Goal: Task Accomplishment & Management: Use online tool/utility

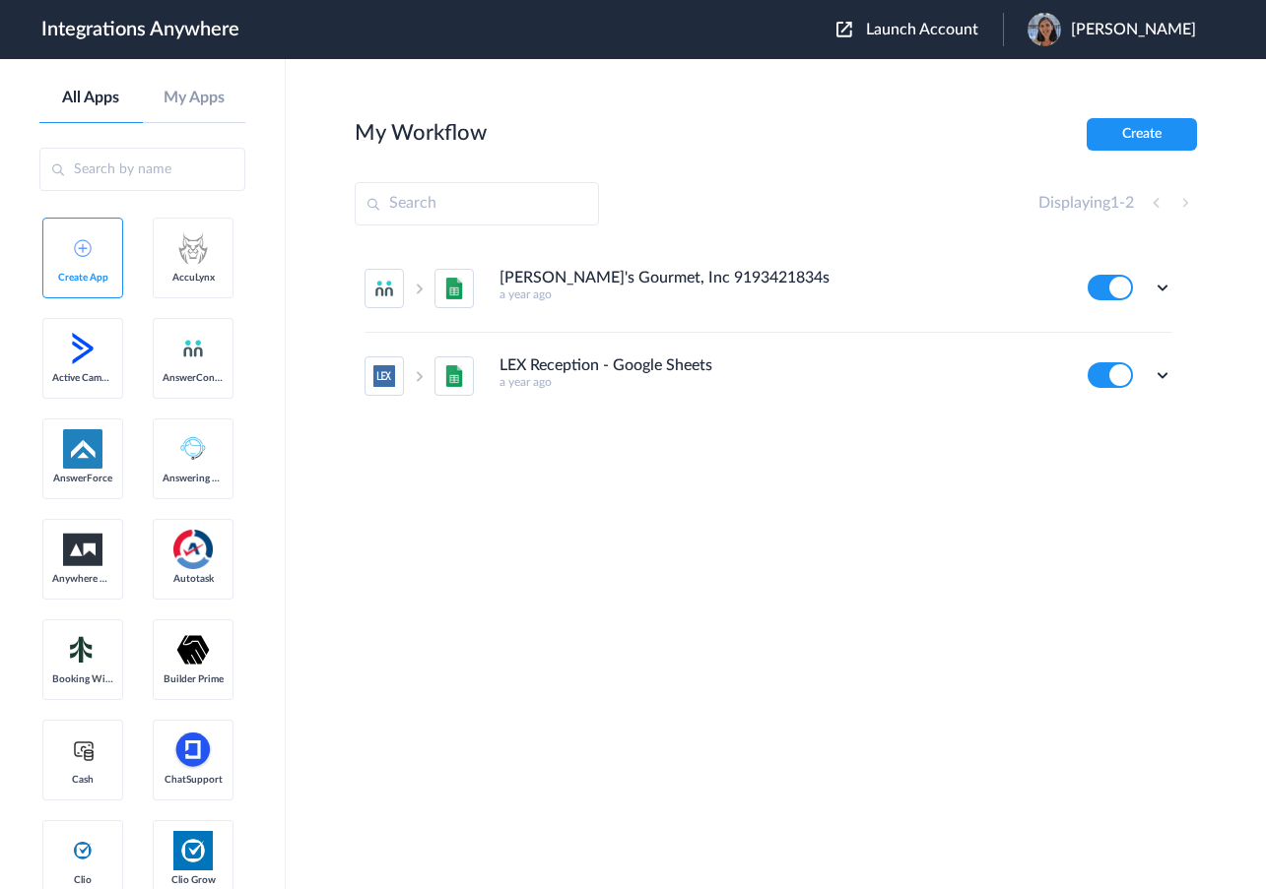
click at [880, 28] on span "Launch Account" at bounding box center [922, 30] width 112 height 16
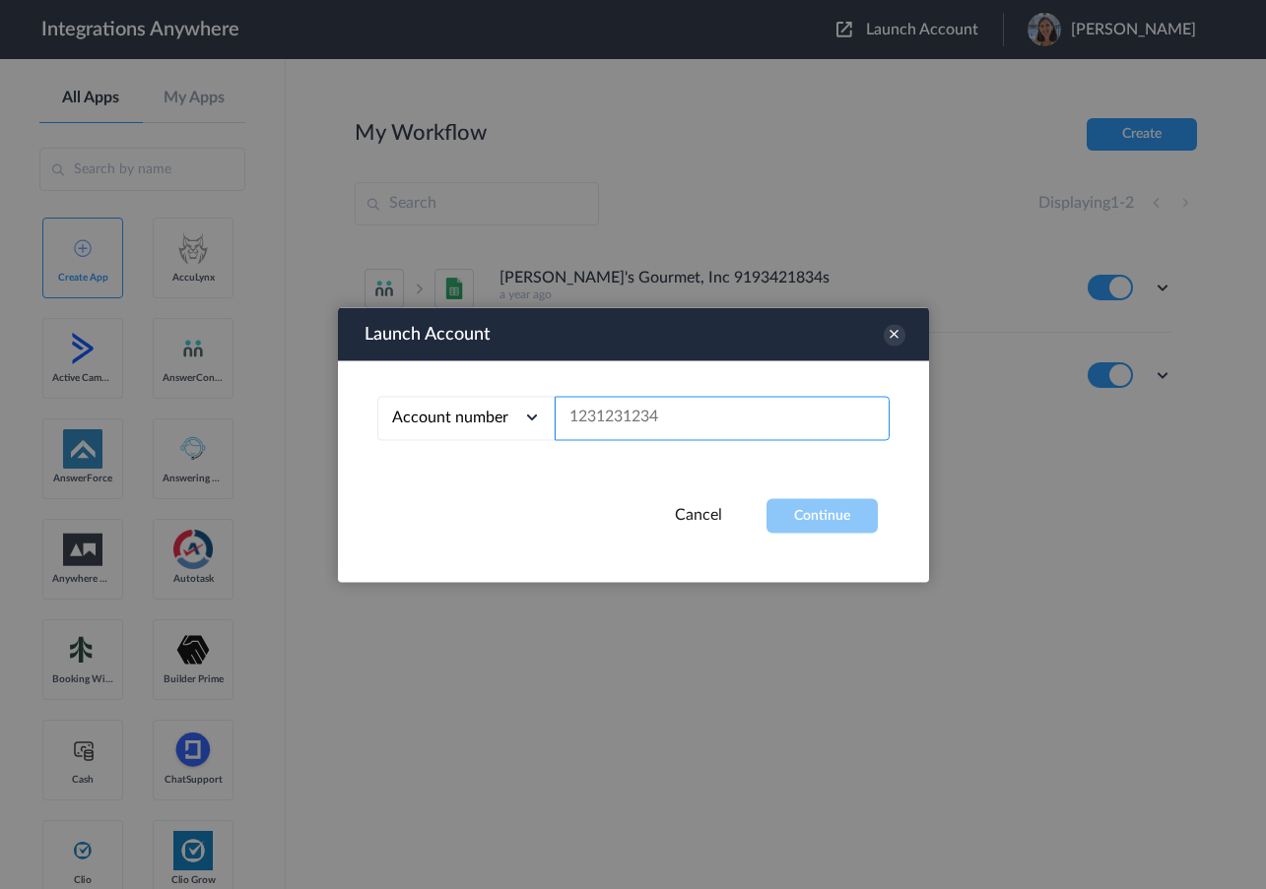
click at [574, 415] on input "text" at bounding box center [722, 418] width 335 height 44
paste input "3467668151"
type input "3467668151"
click at [805, 501] on button "Continue" at bounding box center [821, 515] width 111 height 34
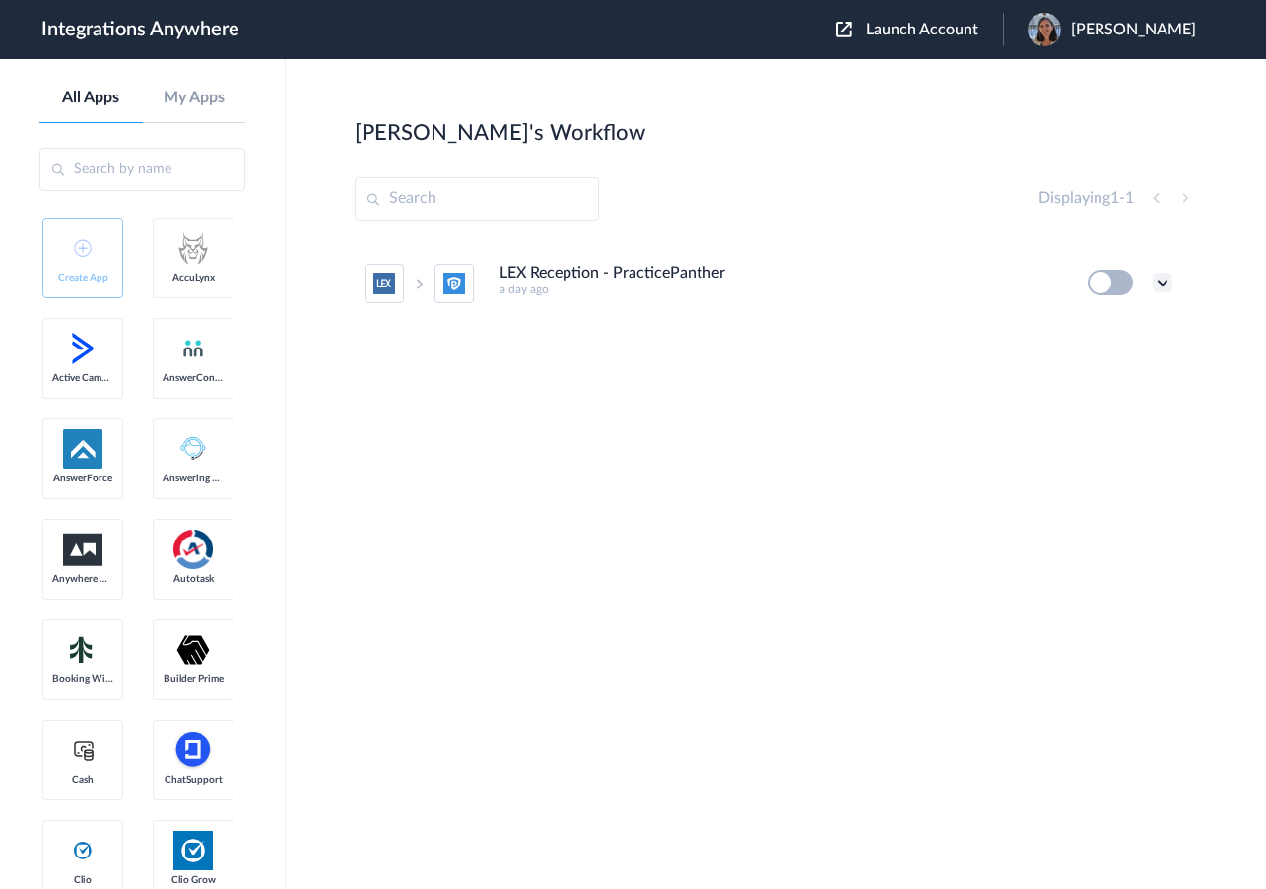
click at [1161, 287] on icon at bounding box center [1162, 283] width 20 height 20
click at [1101, 358] on link "Task history" at bounding box center [1106, 365] width 95 height 14
drag, startPoint x: 1151, startPoint y: 280, endPoint x: 1161, endPoint y: 283, distance: 10.3
click at [1161, 283] on div "Edit Task history Delete" at bounding box center [1129, 283] width 85 height 26
click at [1161, 283] on icon at bounding box center [1162, 283] width 20 height 20
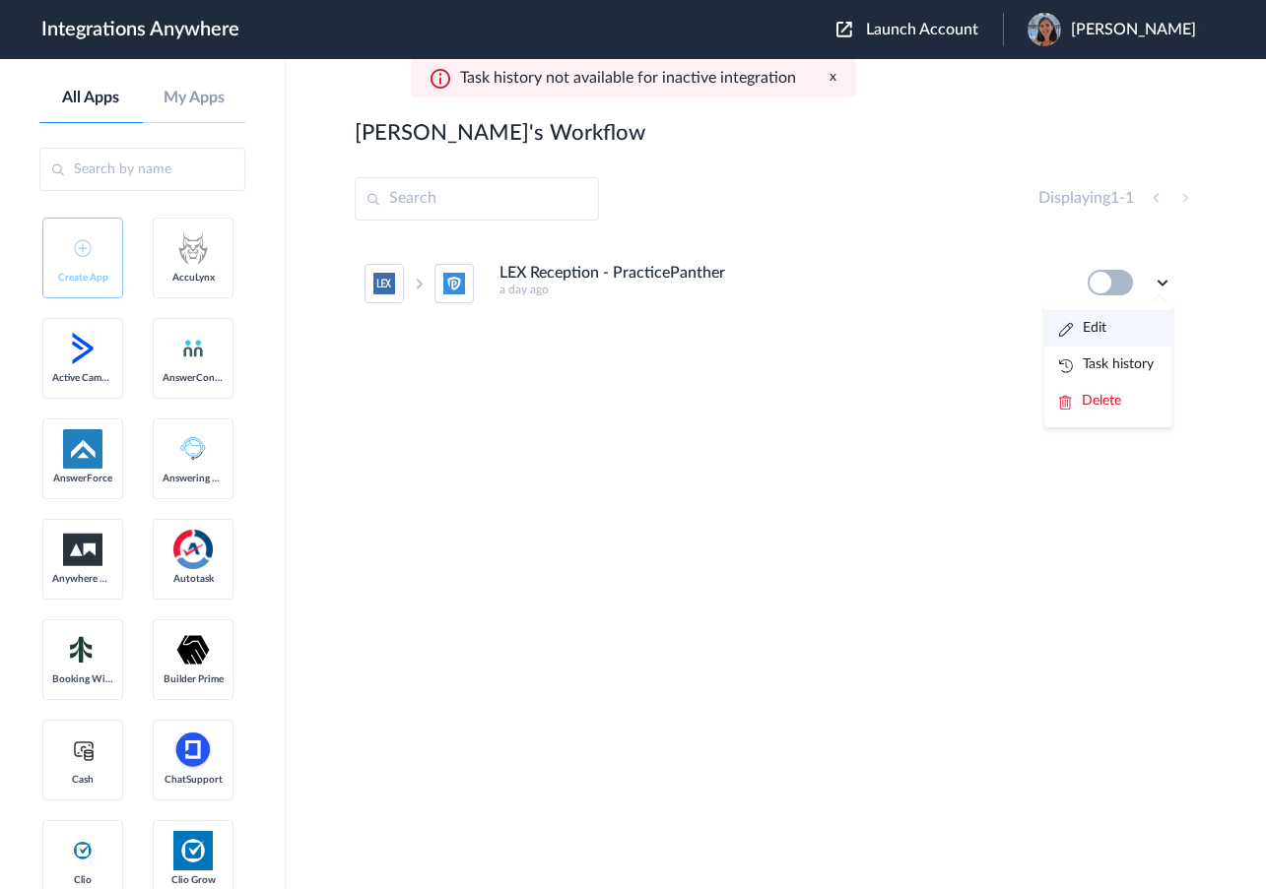
click at [1090, 329] on link "Edit" at bounding box center [1082, 328] width 47 height 14
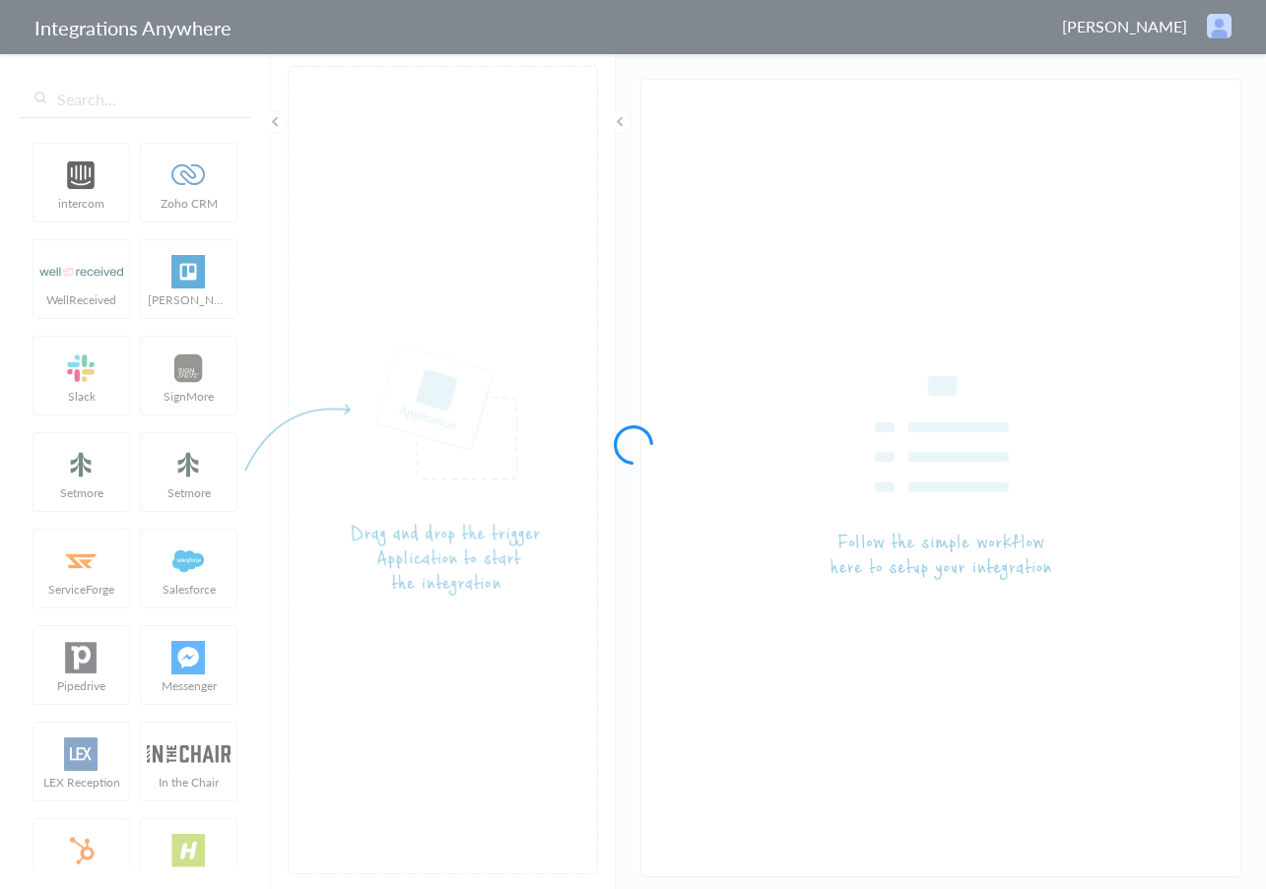
type input "LEX Reception - PracticePanther"
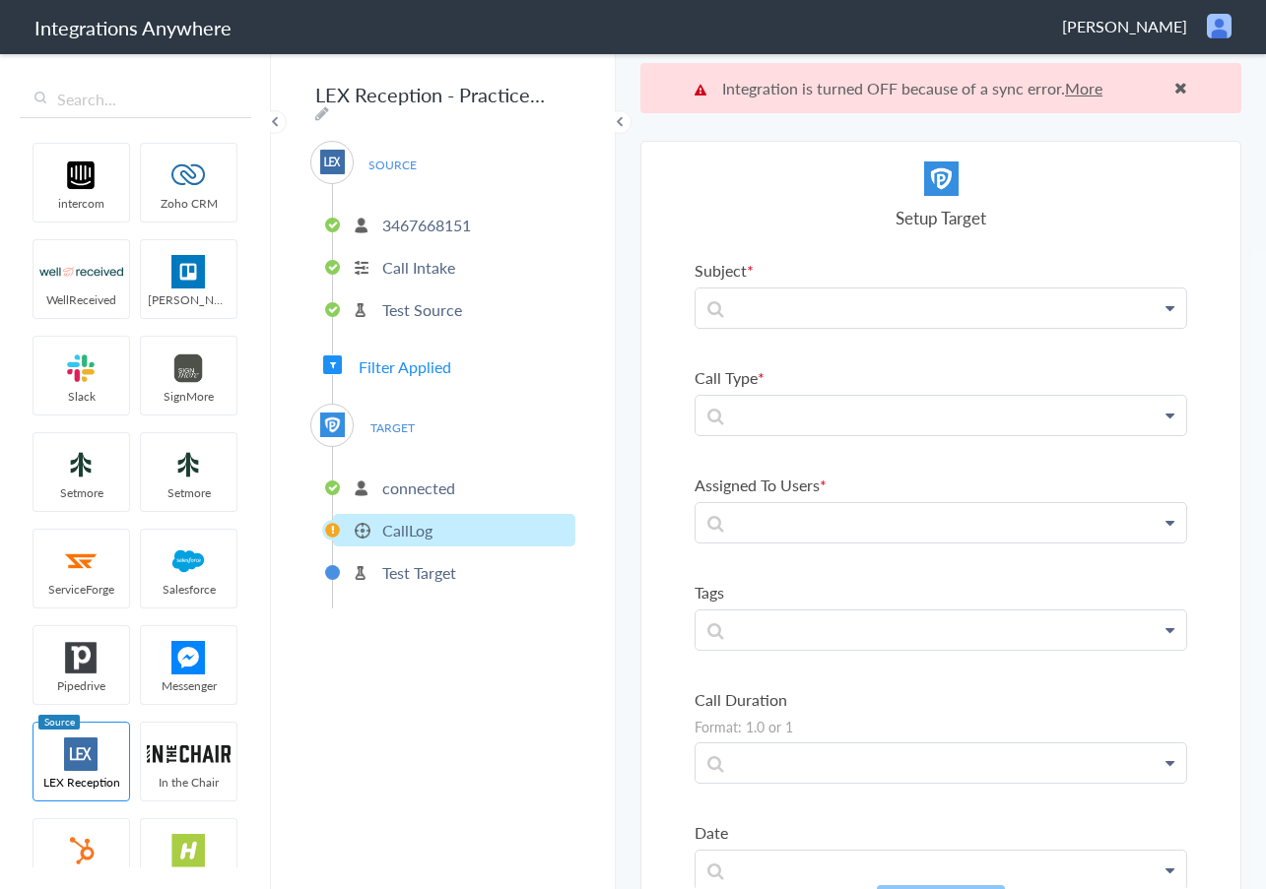
click at [1165, 313] on icon at bounding box center [1169, 308] width 9 height 16
click at [752, 204] on div "Setup Target" at bounding box center [940, 196] width 493 height 68
click at [895, 305] on p at bounding box center [940, 308] width 491 height 38
click at [934, 226] on h4 "Setup Target" at bounding box center [940, 218] width 493 height 24
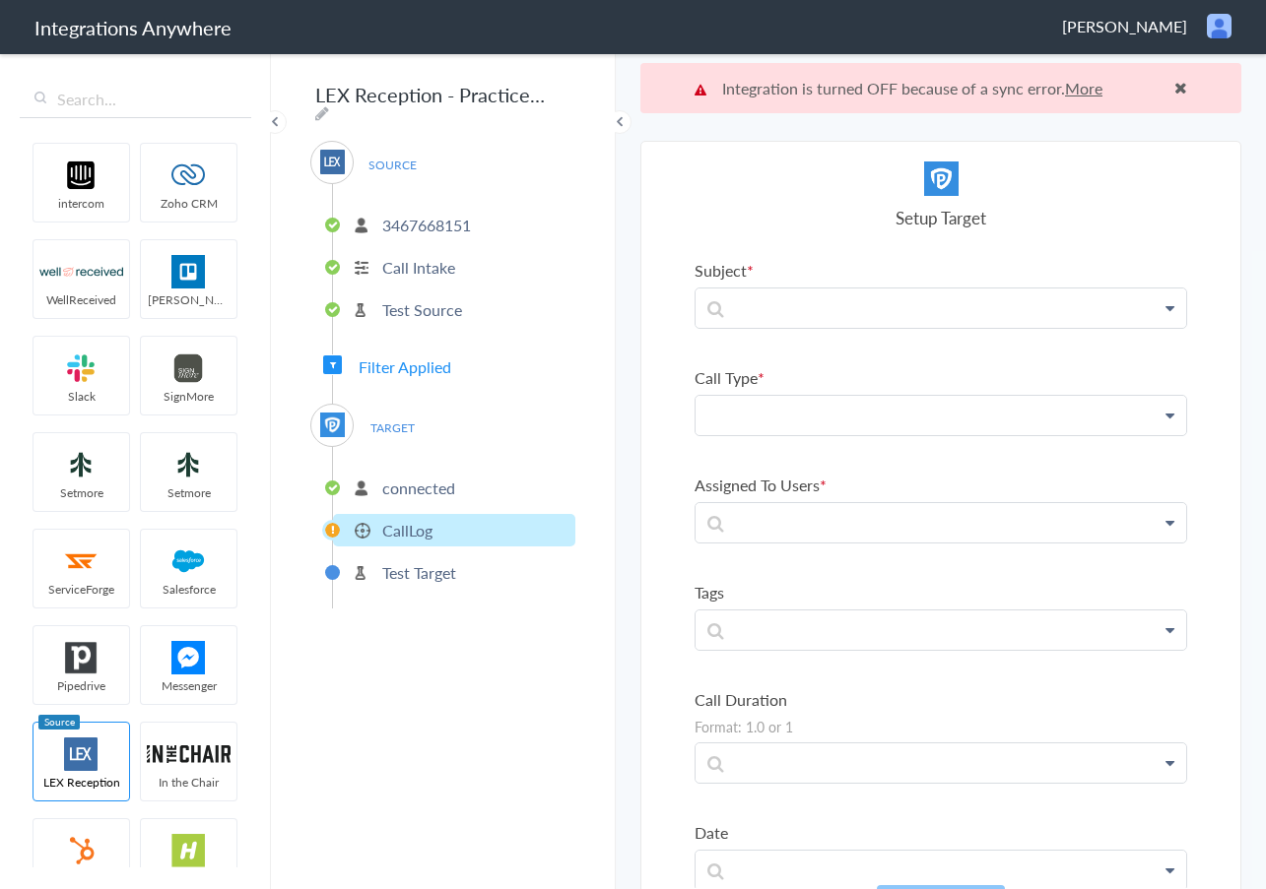
click at [965, 414] on p at bounding box center [940, 415] width 491 height 38
click at [799, 215] on h4 "Setup Target" at bounding box center [940, 218] width 493 height 24
click at [432, 488] on p "connected" at bounding box center [418, 488] width 73 height 23
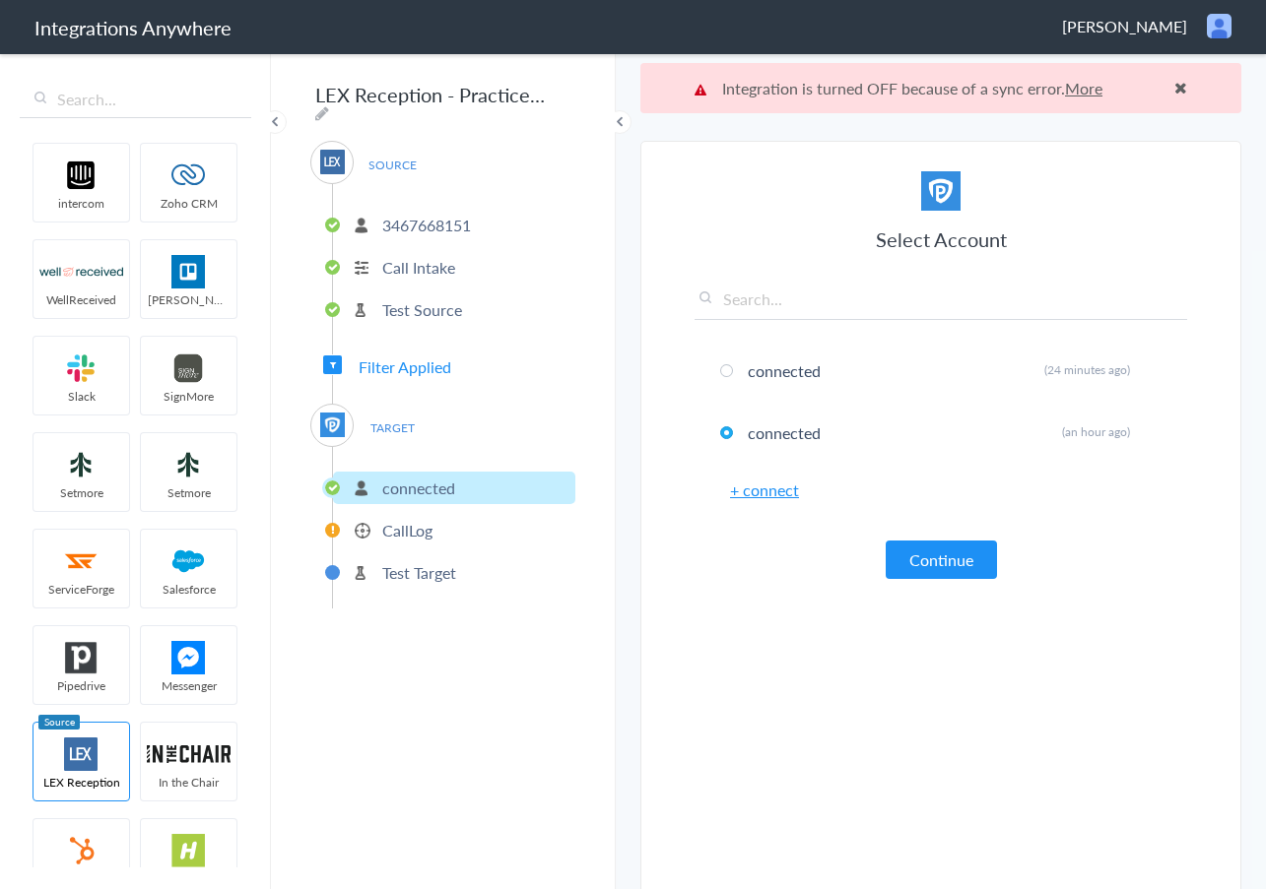
click at [402, 371] on div "SOURCE 3467668151 Call Intake Test Source Filter Applied TARGET connected CallL…" at bounding box center [442, 375] width 265 height 468
click at [391, 420] on span "TARGET" at bounding box center [392, 428] width 75 height 27
click at [385, 298] on p "Test Source" at bounding box center [422, 309] width 80 height 23
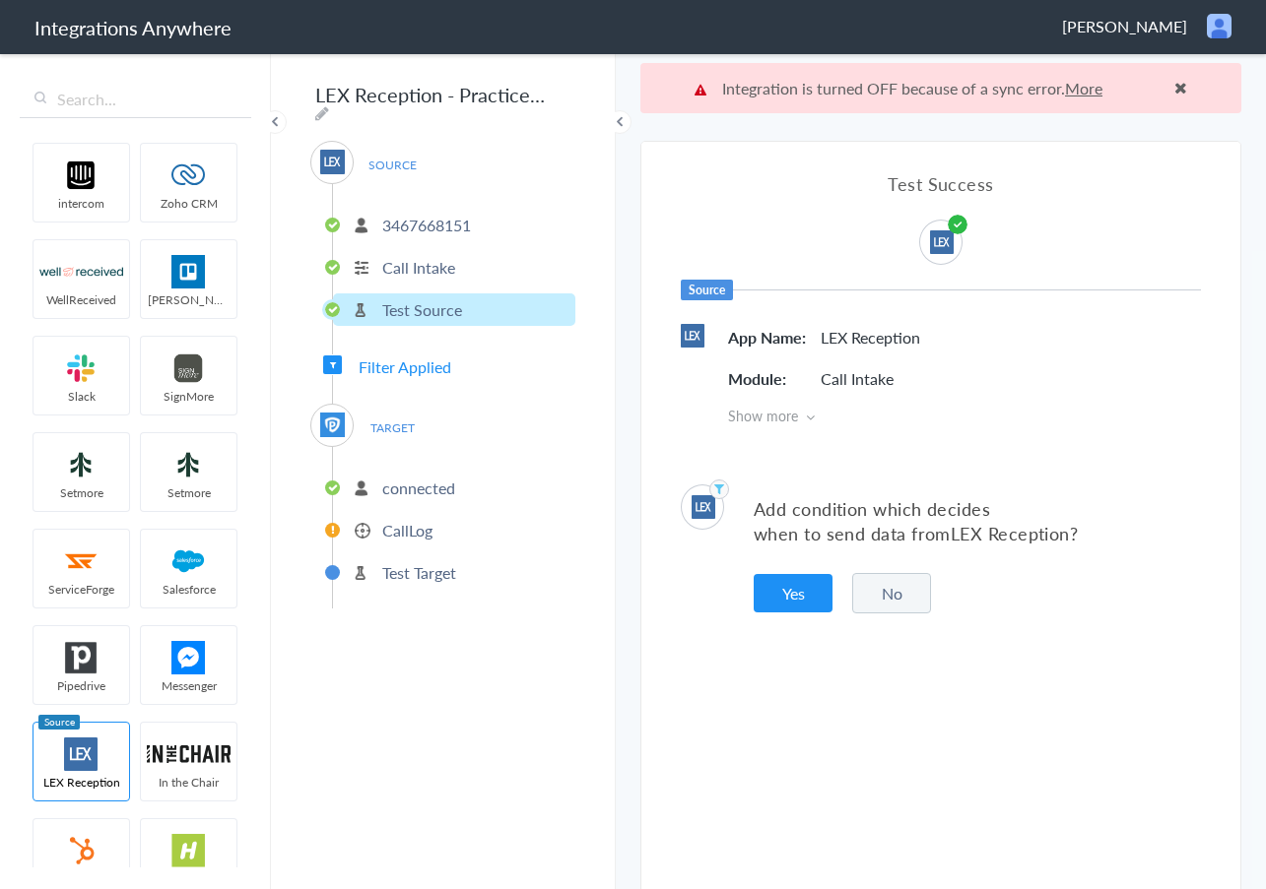
click at [405, 357] on span "Filter Applied" at bounding box center [405, 367] width 93 height 23
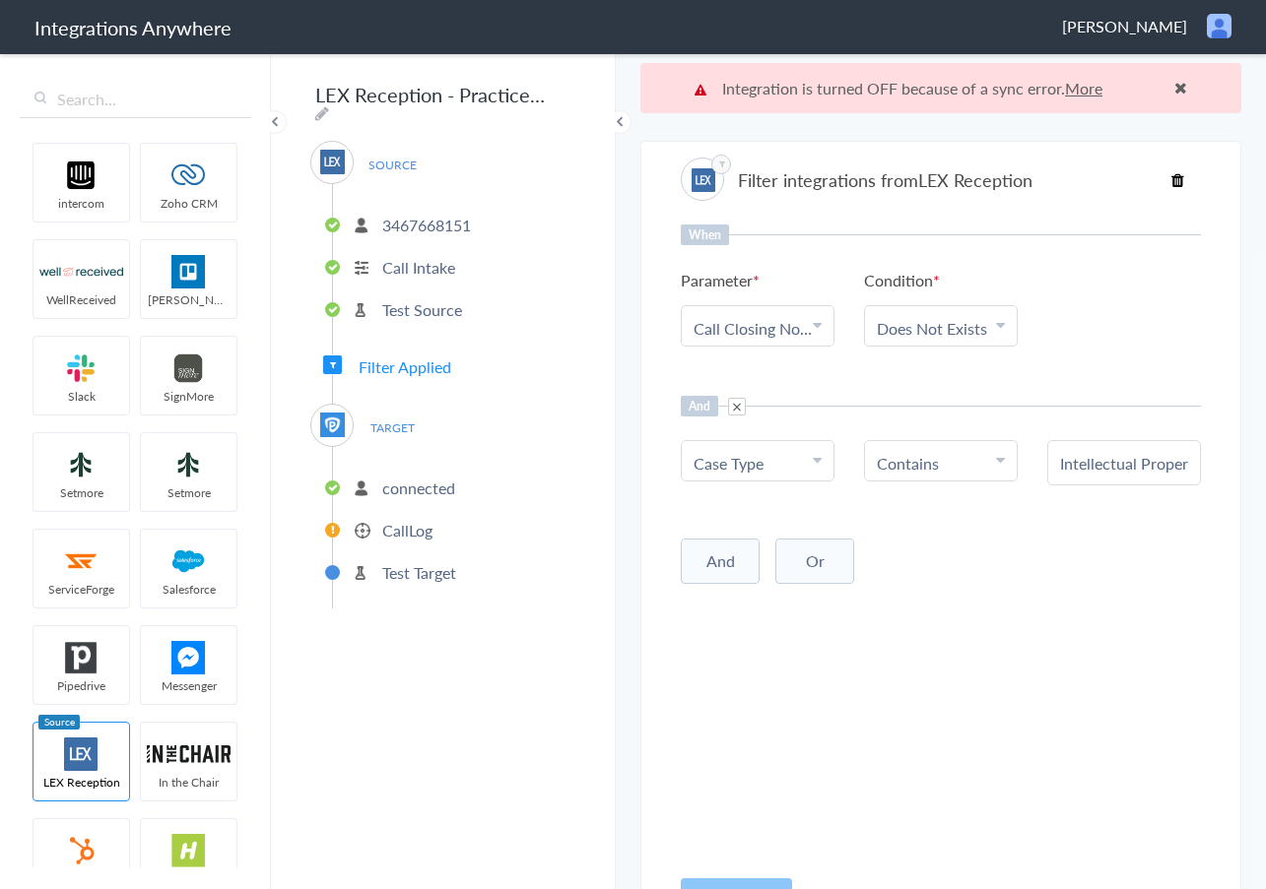
click at [401, 489] on p "connected" at bounding box center [418, 488] width 73 height 23
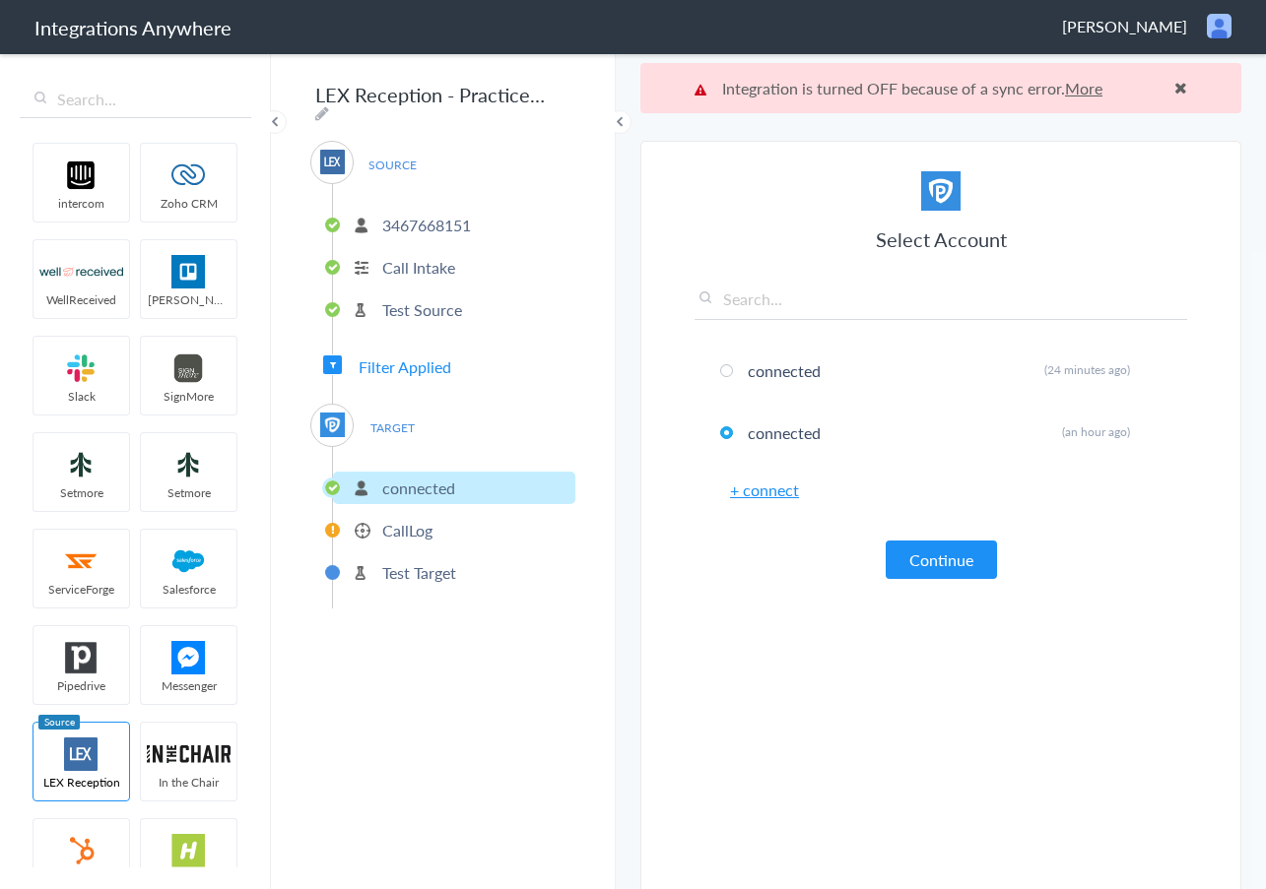
click at [425, 524] on p "CallLog" at bounding box center [407, 530] width 50 height 23
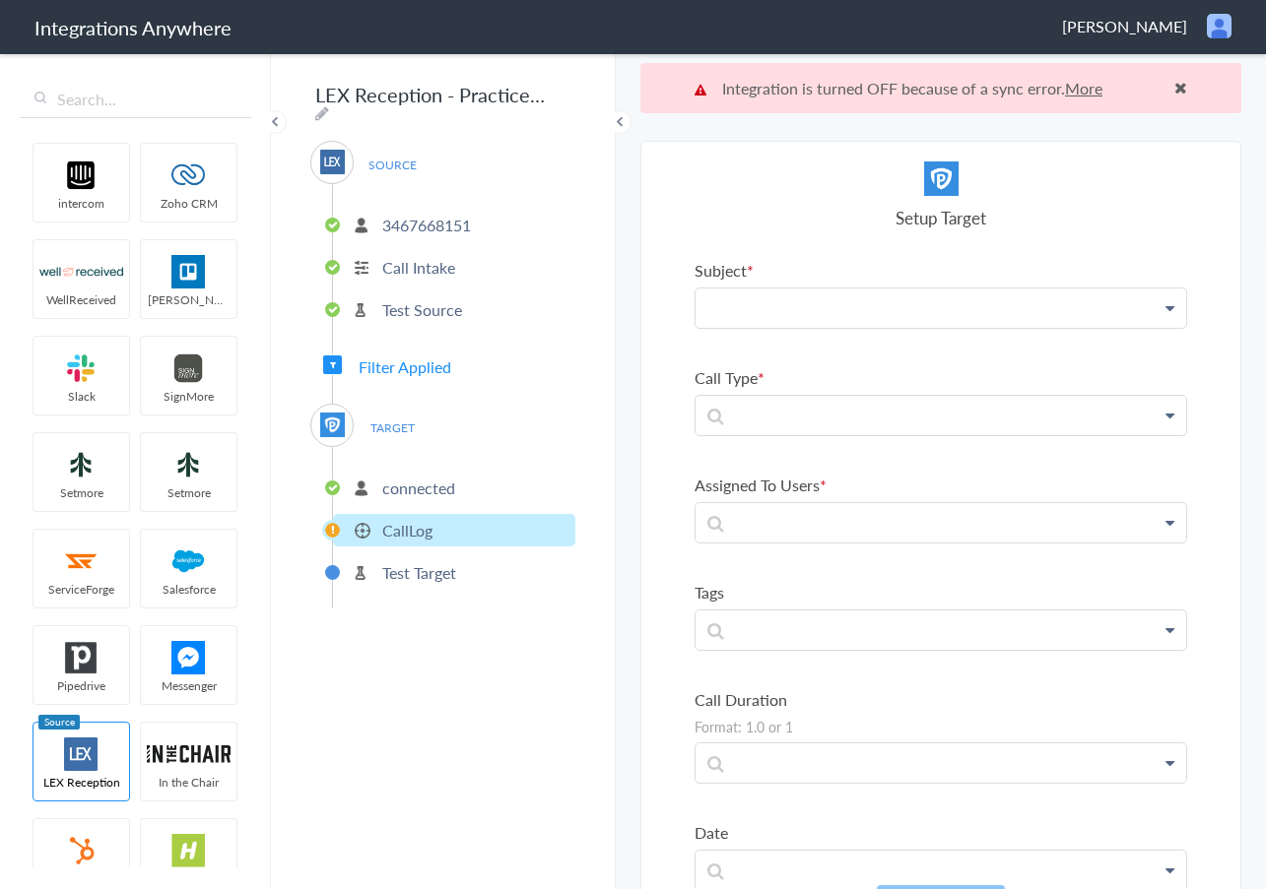
click at [1027, 295] on p at bounding box center [940, 308] width 491 height 38
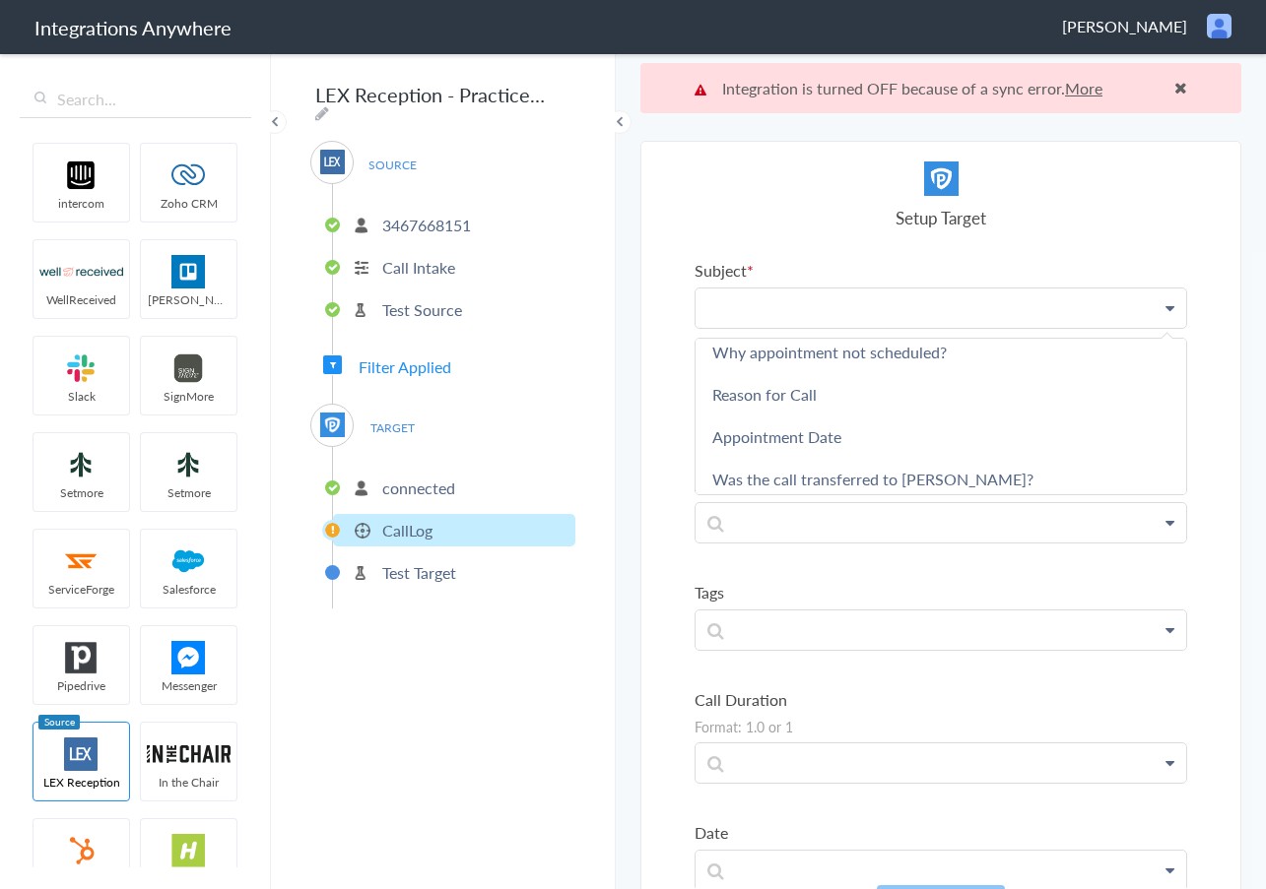
scroll to position [99, 0]
click at [666, 241] on section "Select Account 3467668151 Rename Delete (a day ago) + connect Continue Setup So…" at bounding box center [940, 540] width 601 height 799
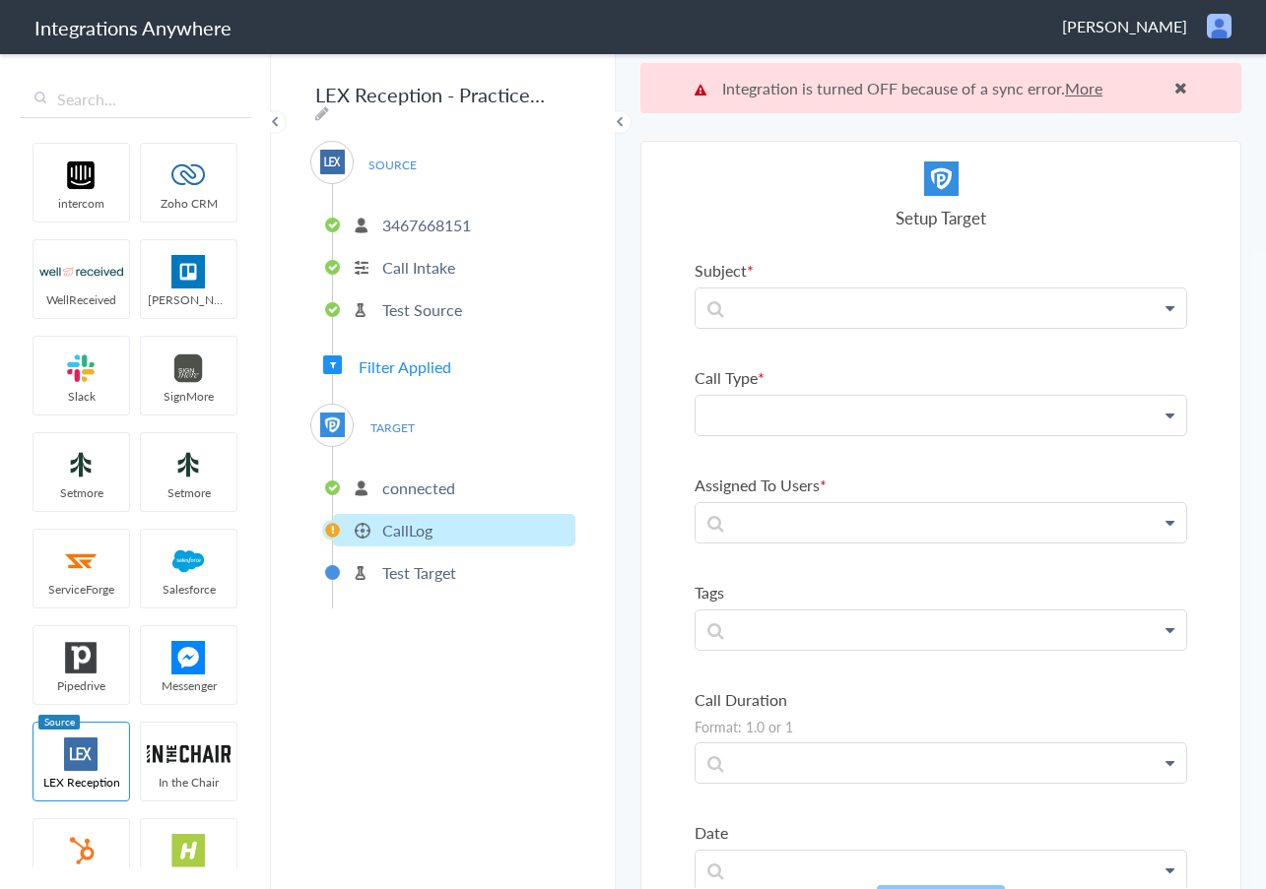
click at [902, 418] on p at bounding box center [940, 415] width 491 height 38
click at [646, 417] on section "Select Account 3467668151 Rename Delete (a day ago) + connect Continue Setup So…" at bounding box center [940, 540] width 601 height 799
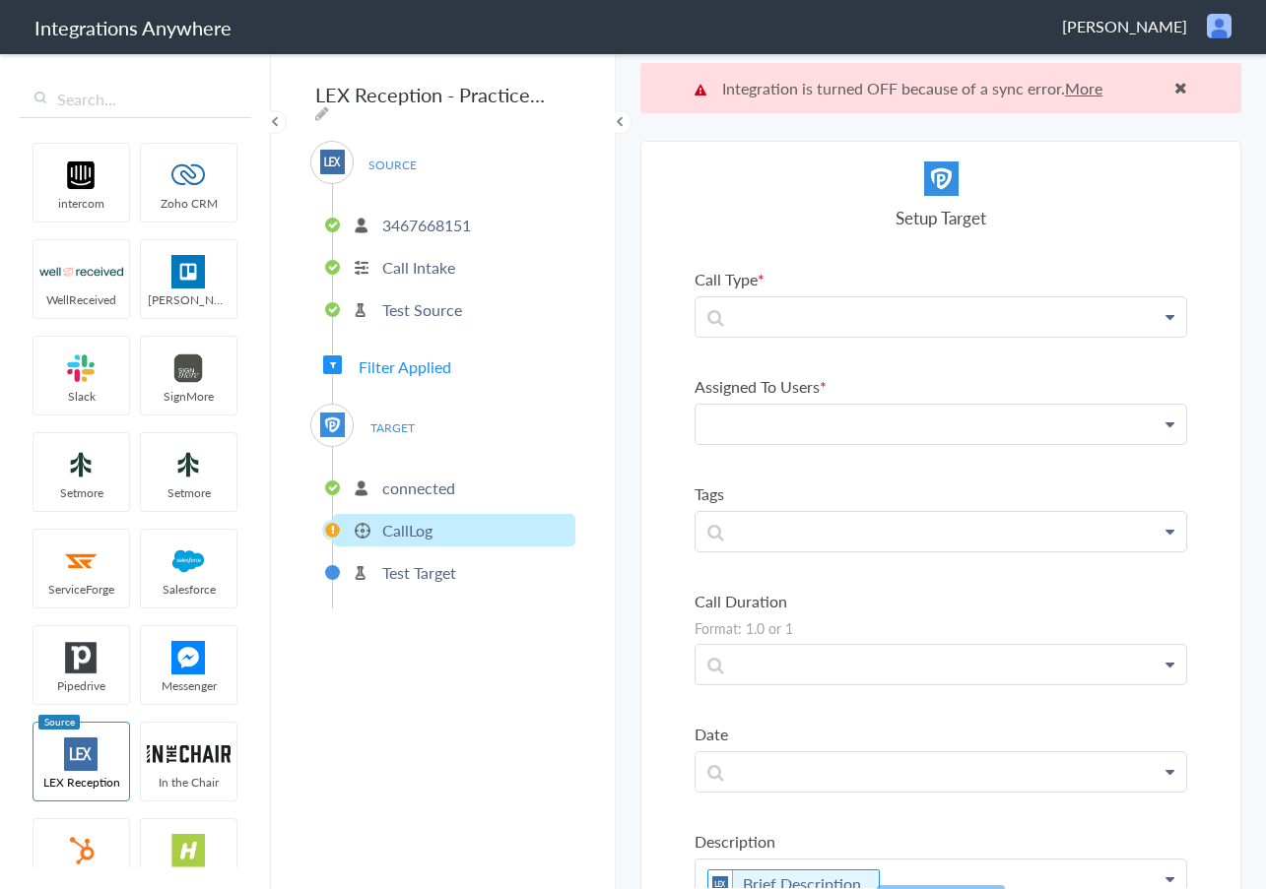
click at [965, 408] on p at bounding box center [940, 424] width 491 height 38
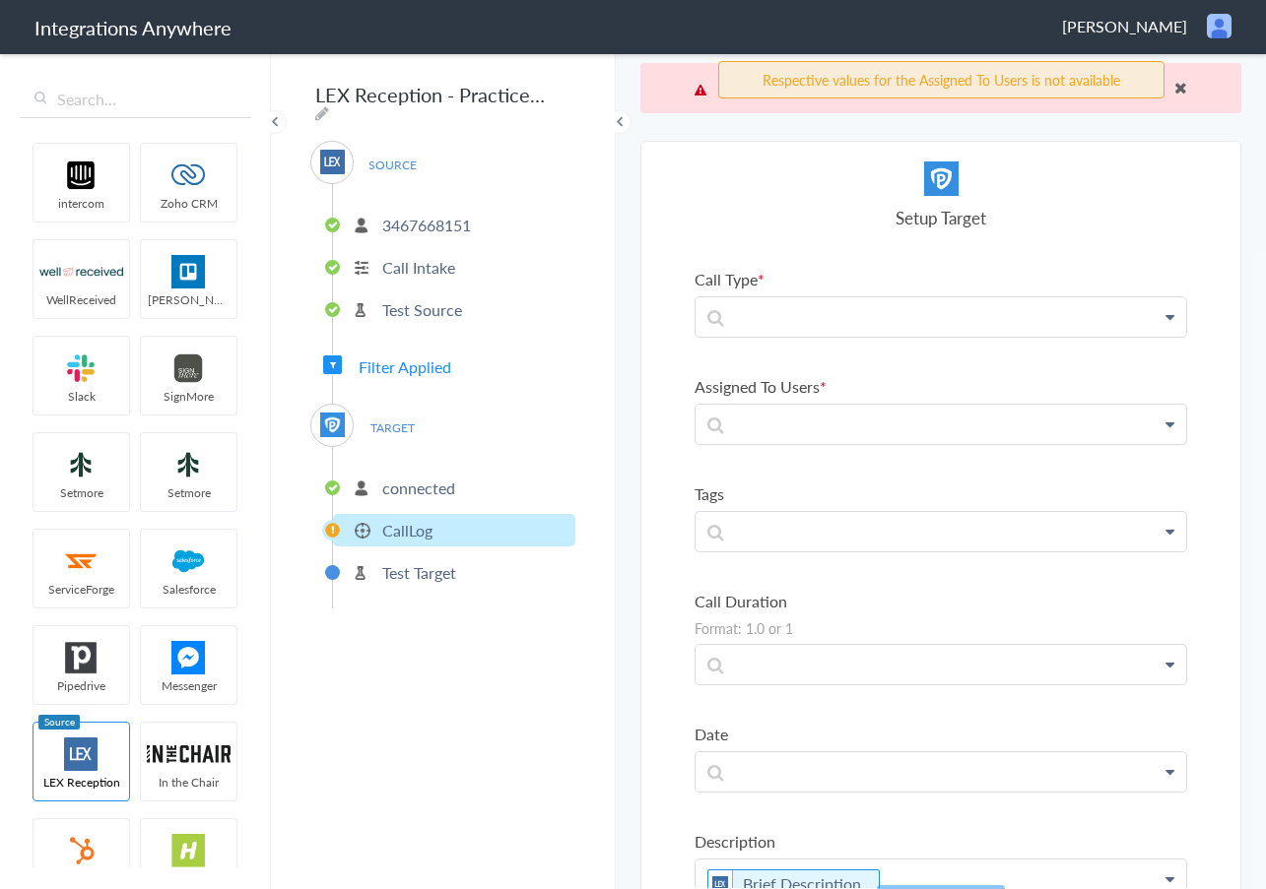
click at [1165, 418] on icon at bounding box center [1169, 425] width 9 height 16
click at [1165, 424] on icon at bounding box center [1169, 425] width 9 height 16
click at [934, 425] on p at bounding box center [940, 424] width 491 height 38
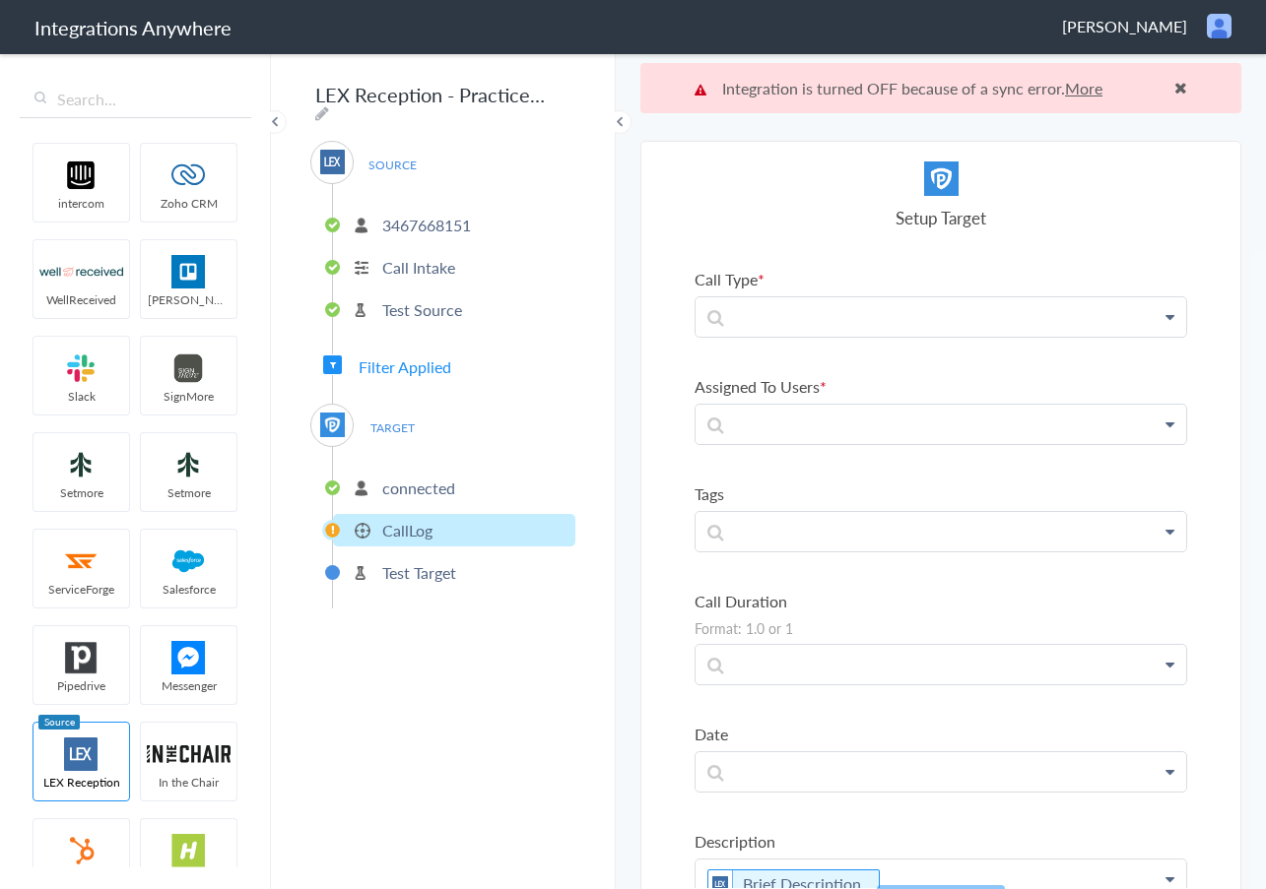
click at [757, 482] on ul "Subject First Name Last Name Email Phone Case Name/Number Date stamp Message Br…" at bounding box center [940, 697] width 493 height 1072
click at [887, 418] on p at bounding box center [940, 424] width 491 height 38
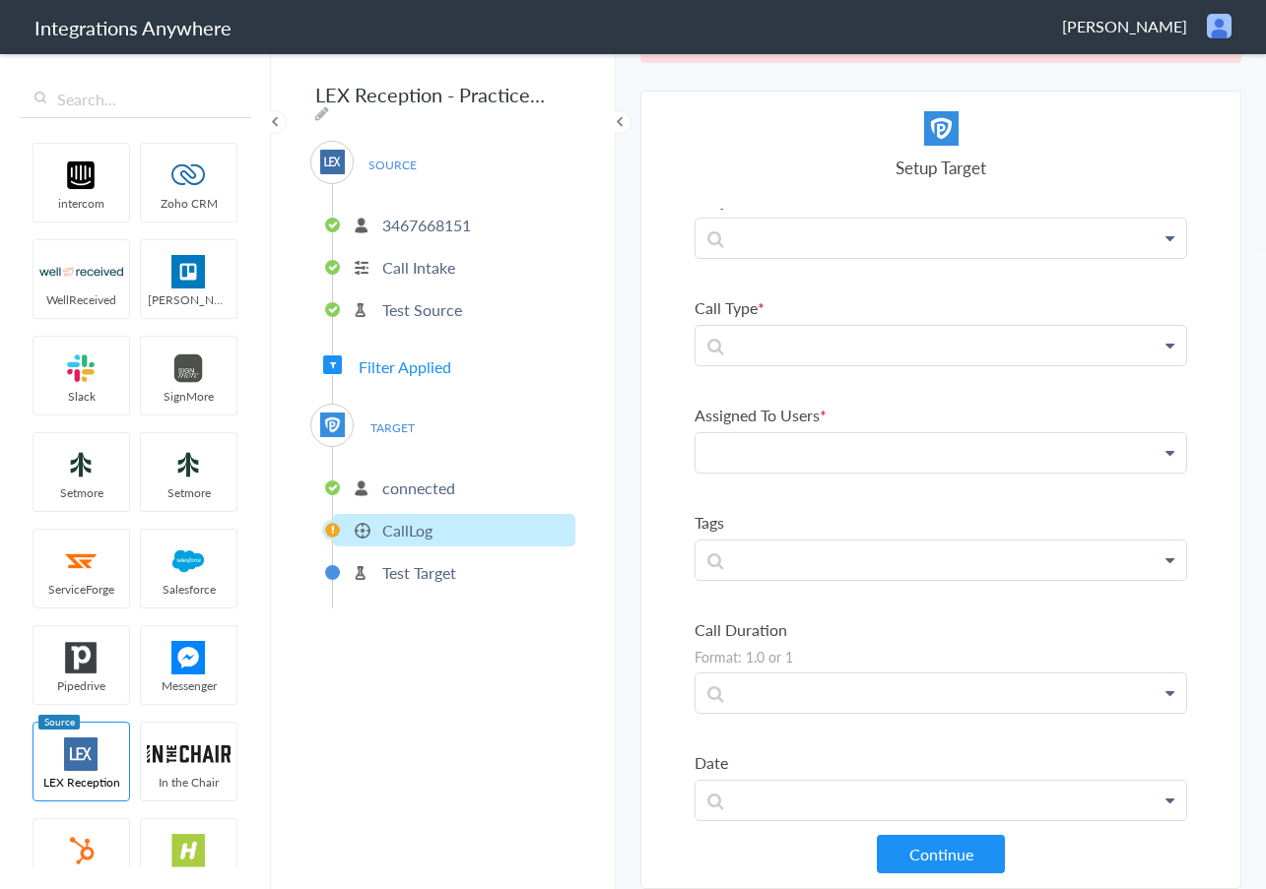
scroll to position [0, 0]
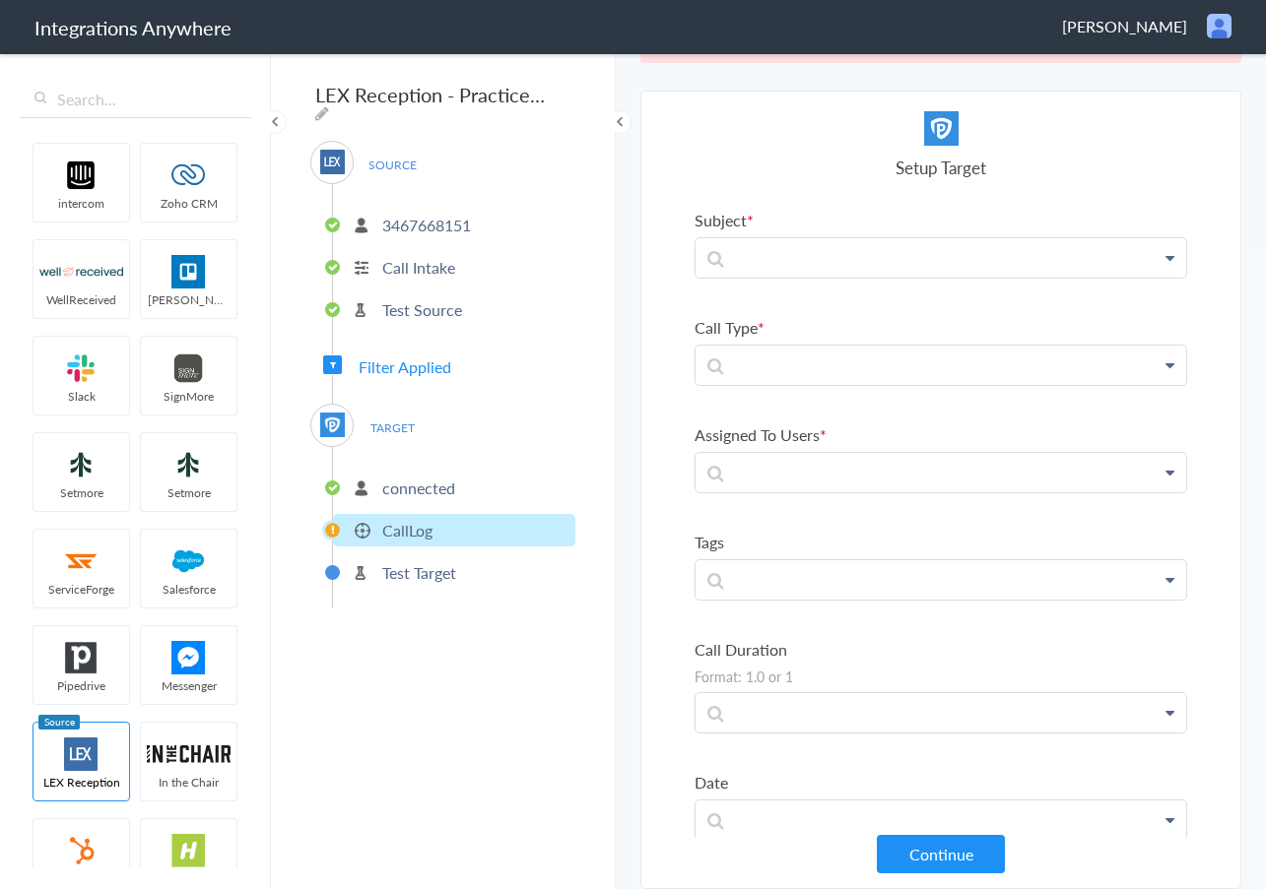
click at [421, 483] on p "connected" at bounding box center [418, 488] width 73 height 23
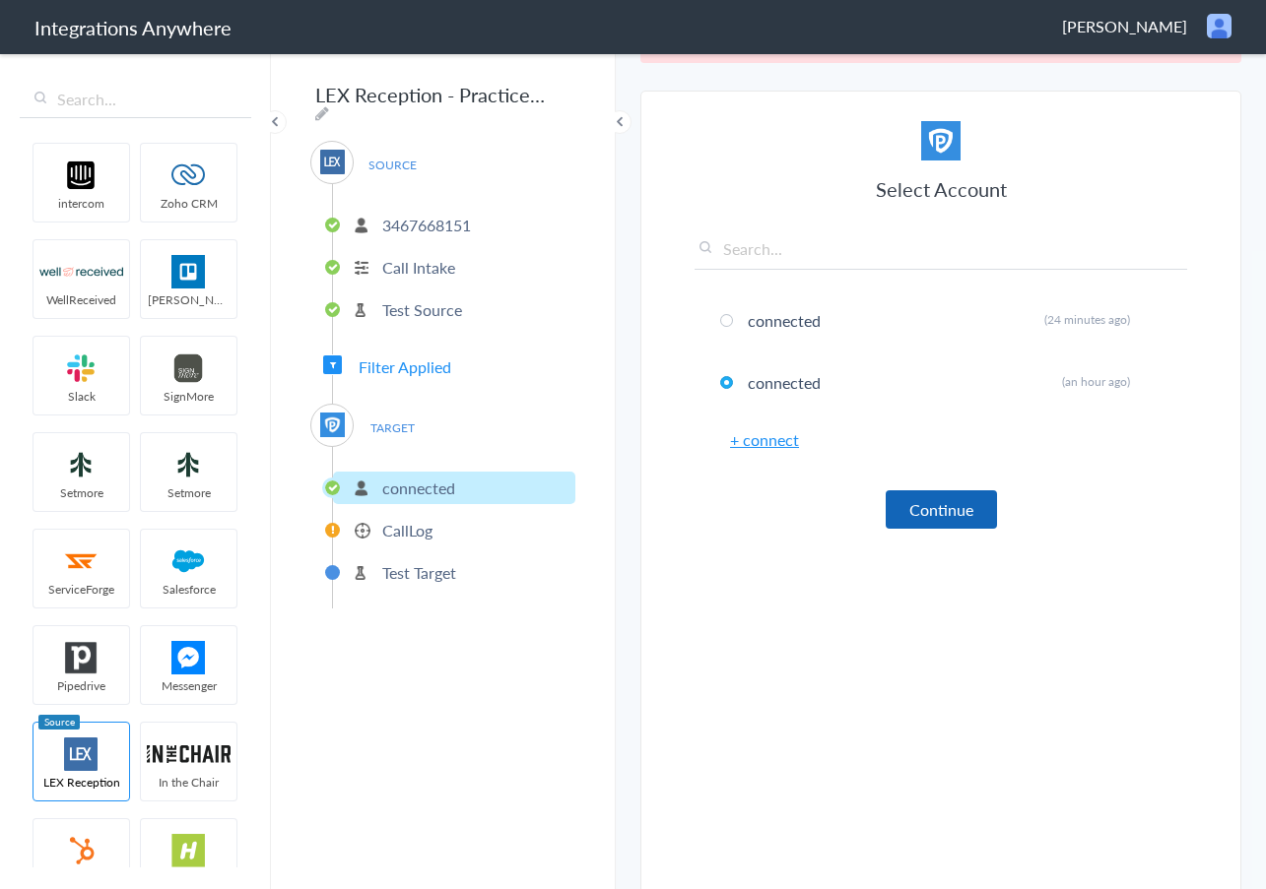
click at [904, 507] on button "Continue" at bounding box center [941, 510] width 111 height 38
click at [939, 501] on button "Continue" at bounding box center [941, 510] width 111 height 38
click at [405, 528] on p "CallLog" at bounding box center [407, 530] width 50 height 23
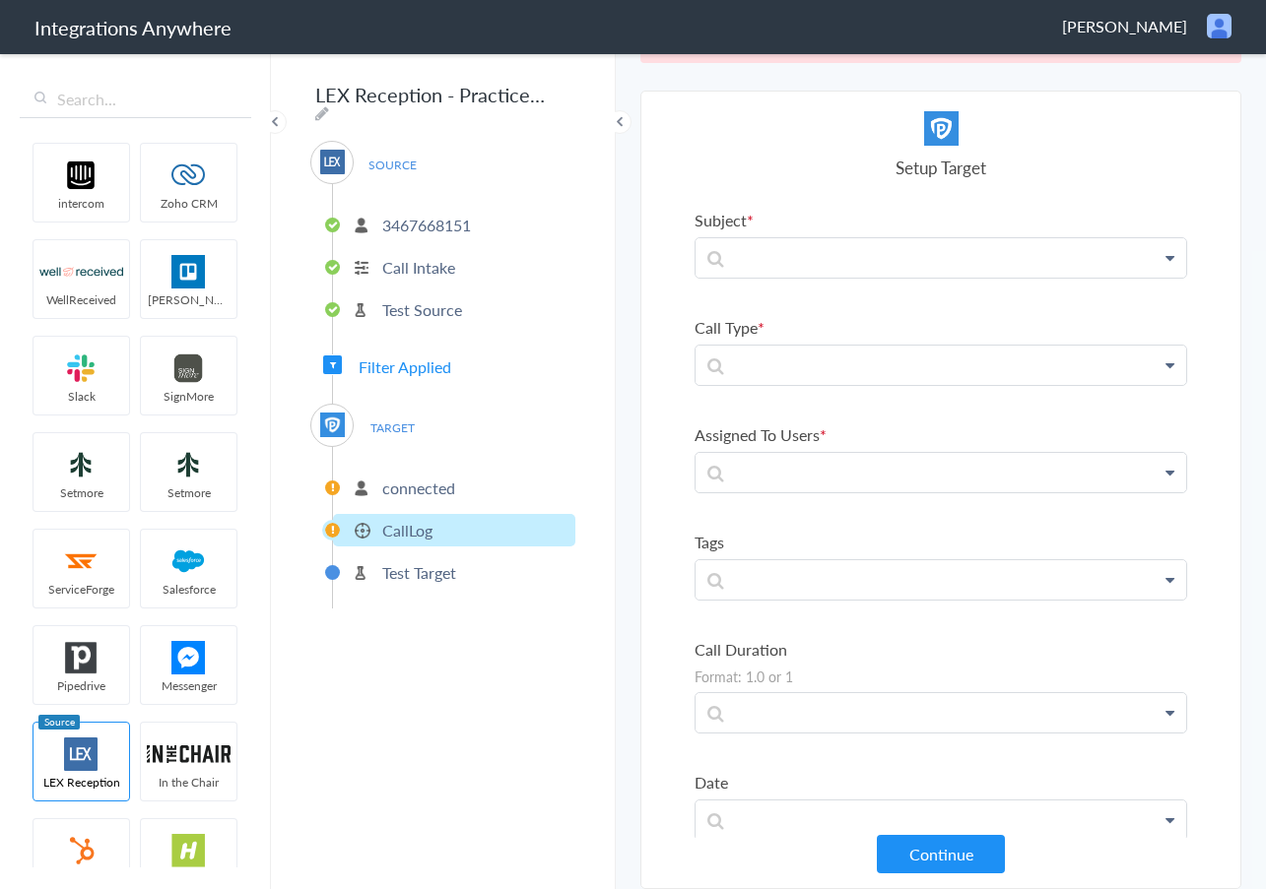
click at [452, 482] on p "connected" at bounding box center [418, 488] width 73 height 23
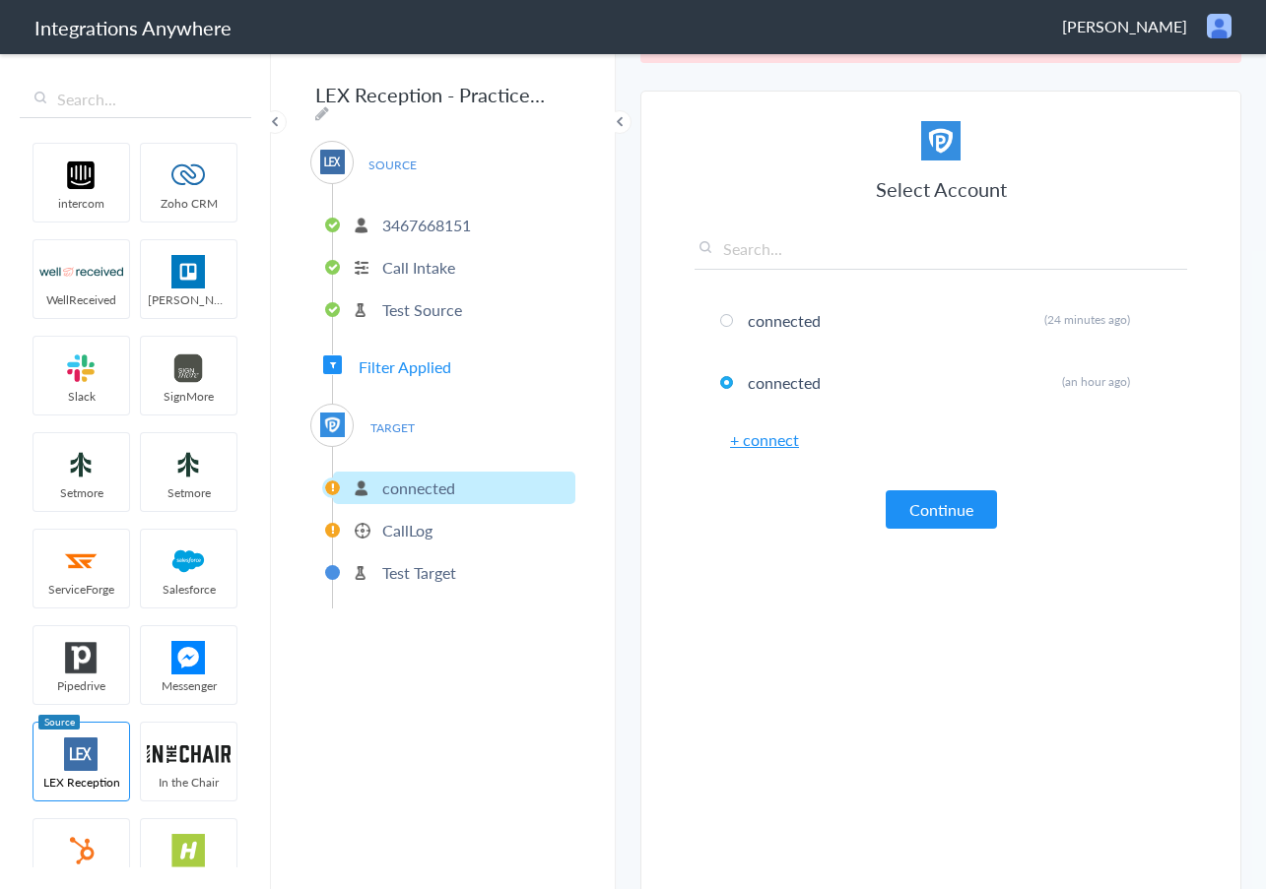
click at [1036, 435] on h6 "+ connect" at bounding box center [940, 439] width 493 height 23
click at [415, 519] on p "CallLog" at bounding box center [407, 530] width 50 height 23
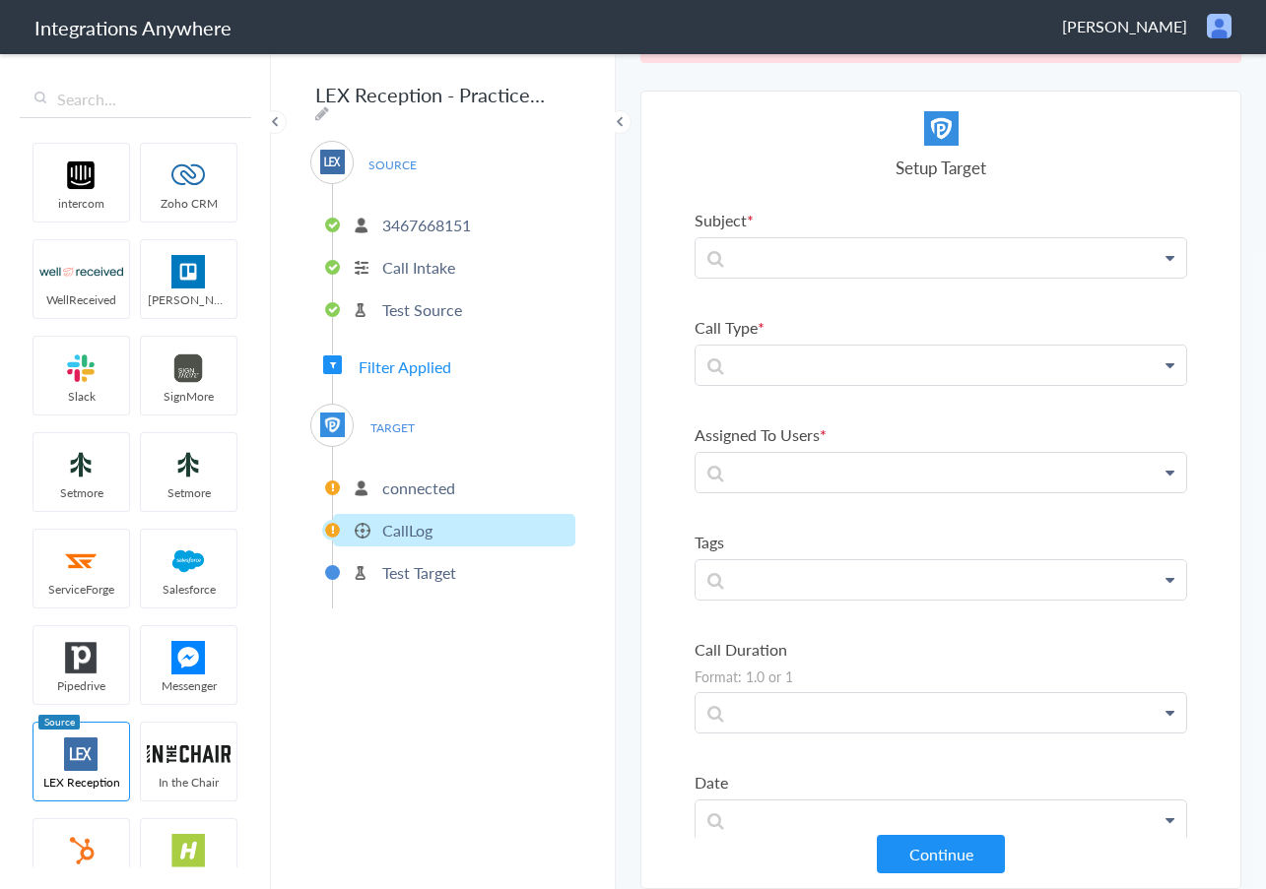
click at [430, 472] on li "connected" at bounding box center [454, 488] width 242 height 33
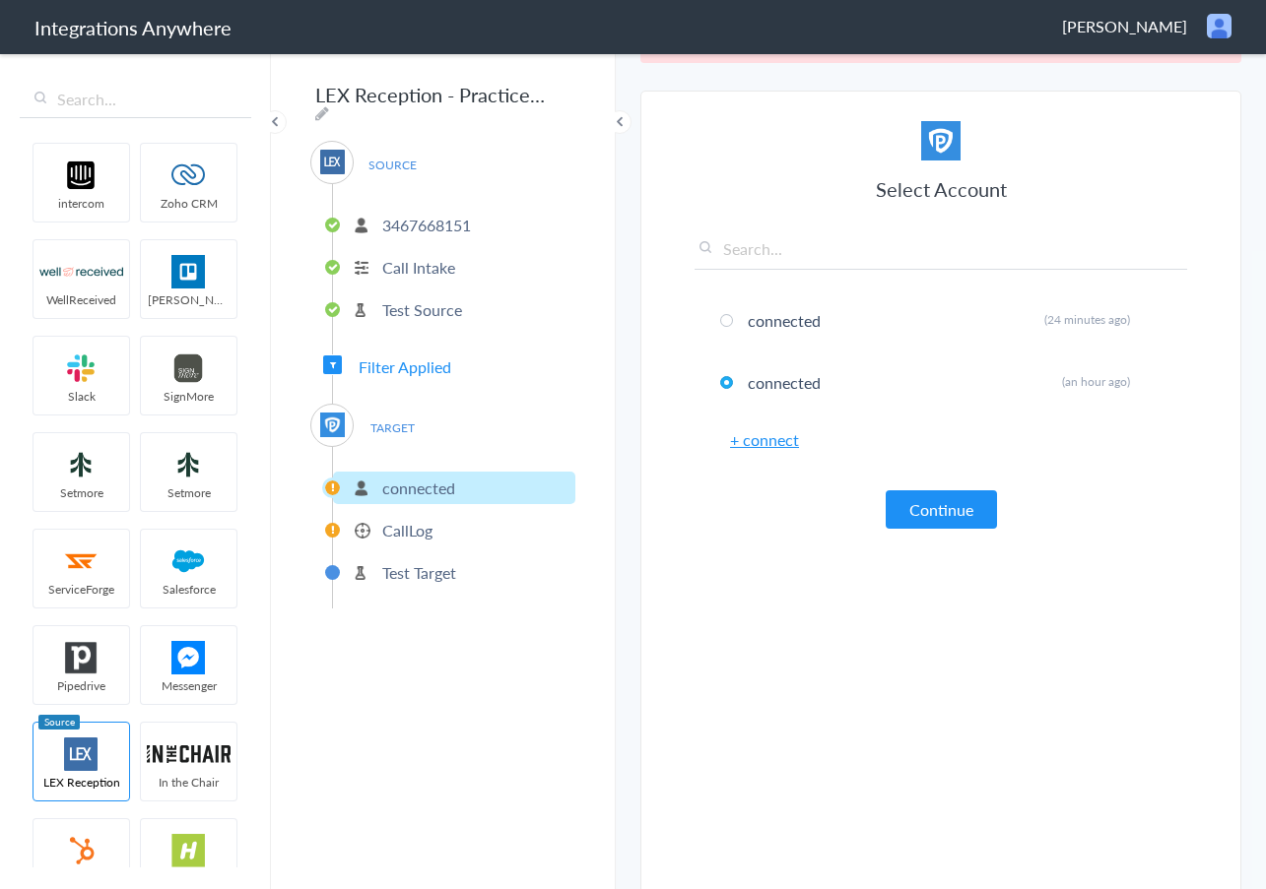
click at [385, 420] on span "TARGET" at bounding box center [392, 428] width 75 height 27
click at [401, 373] on div "SOURCE 3467668151 Call Intake Test Source Filter Applied TARGET connected CallL…" at bounding box center [442, 375] width 265 height 468
click at [401, 362] on span "Filter Applied" at bounding box center [405, 367] width 93 height 23
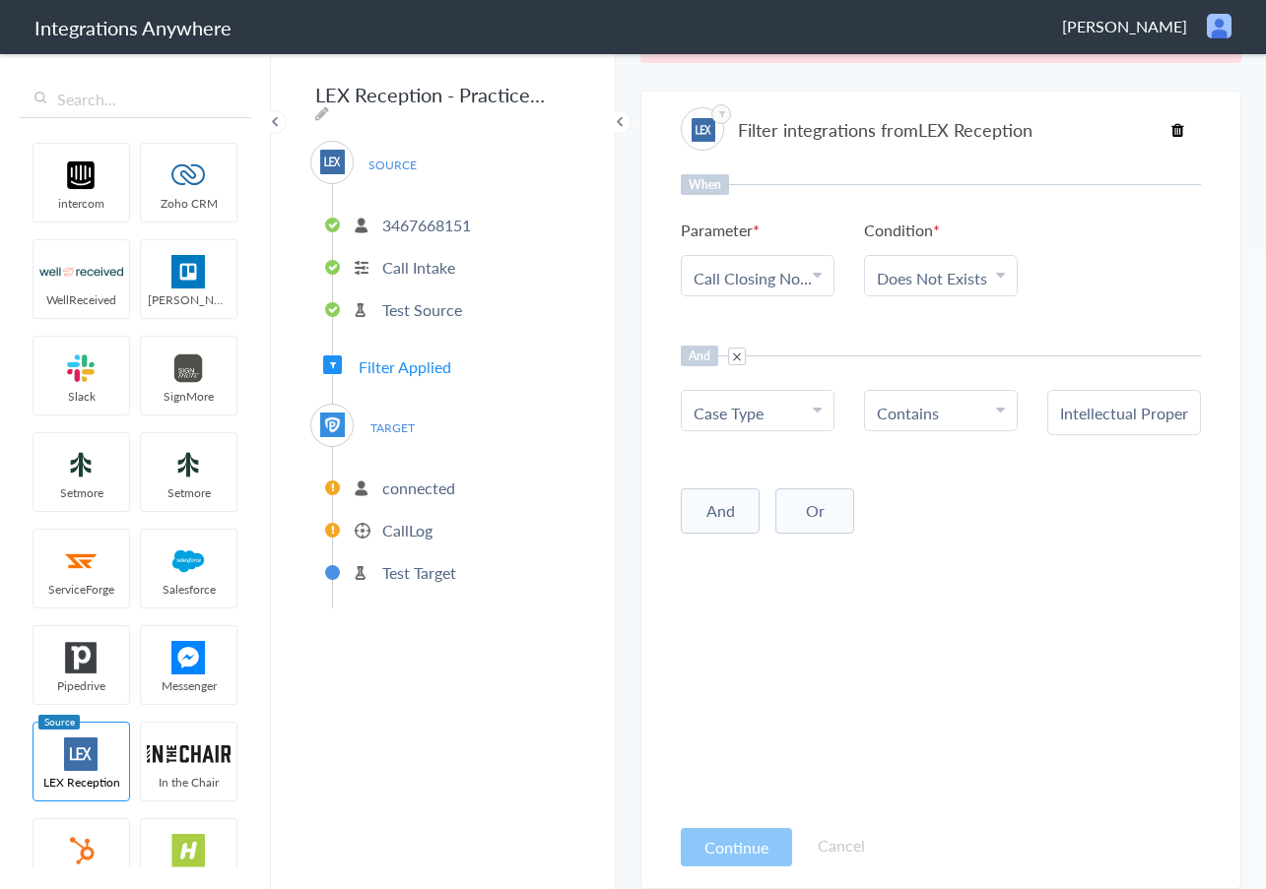
click at [396, 486] on p "connected" at bounding box center [418, 488] width 73 height 23
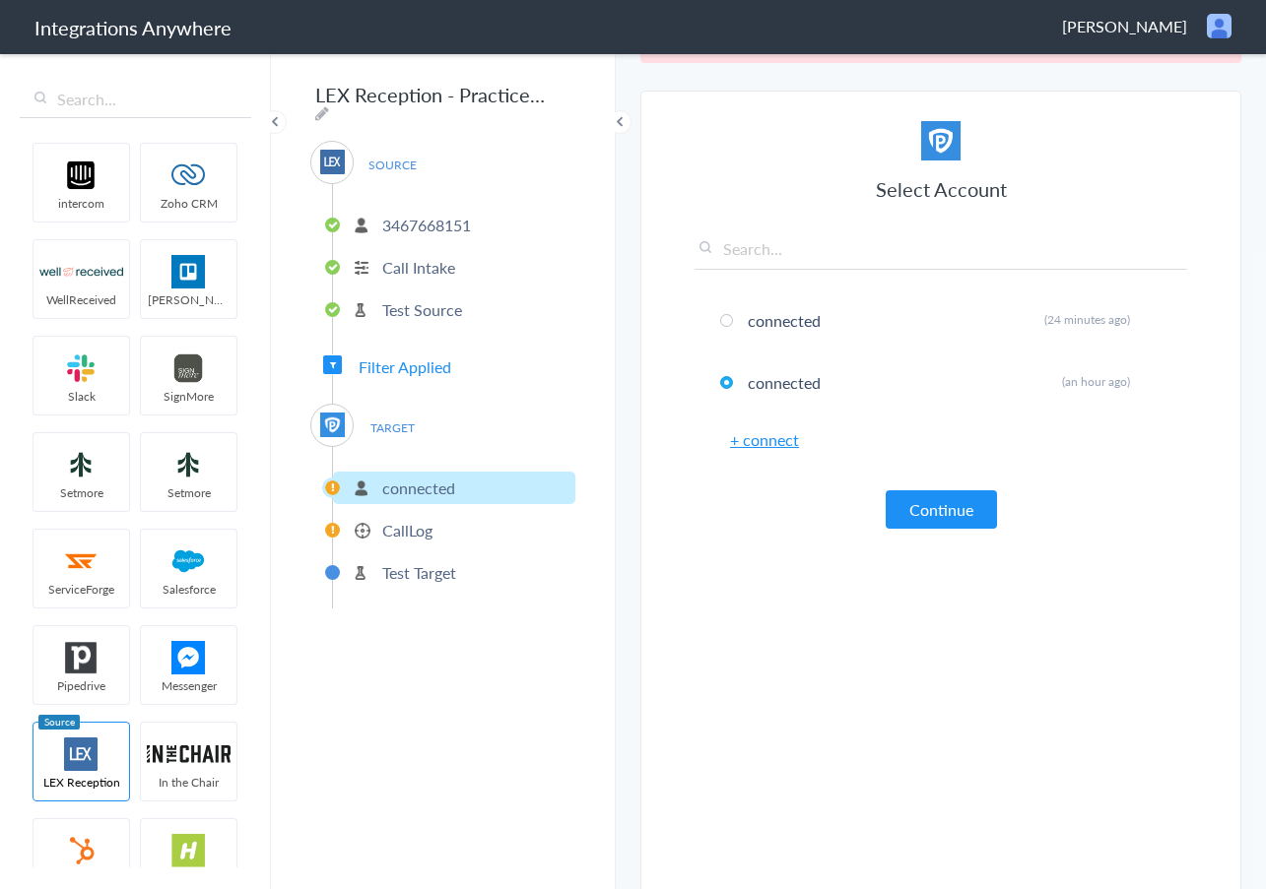
click at [844, 670] on article "Select Account connected Rename Delete (24 minutes ago) connected Rename Delete…" at bounding box center [940, 499] width 493 height 757
click at [390, 524] on p "CallLog" at bounding box center [407, 530] width 50 height 23
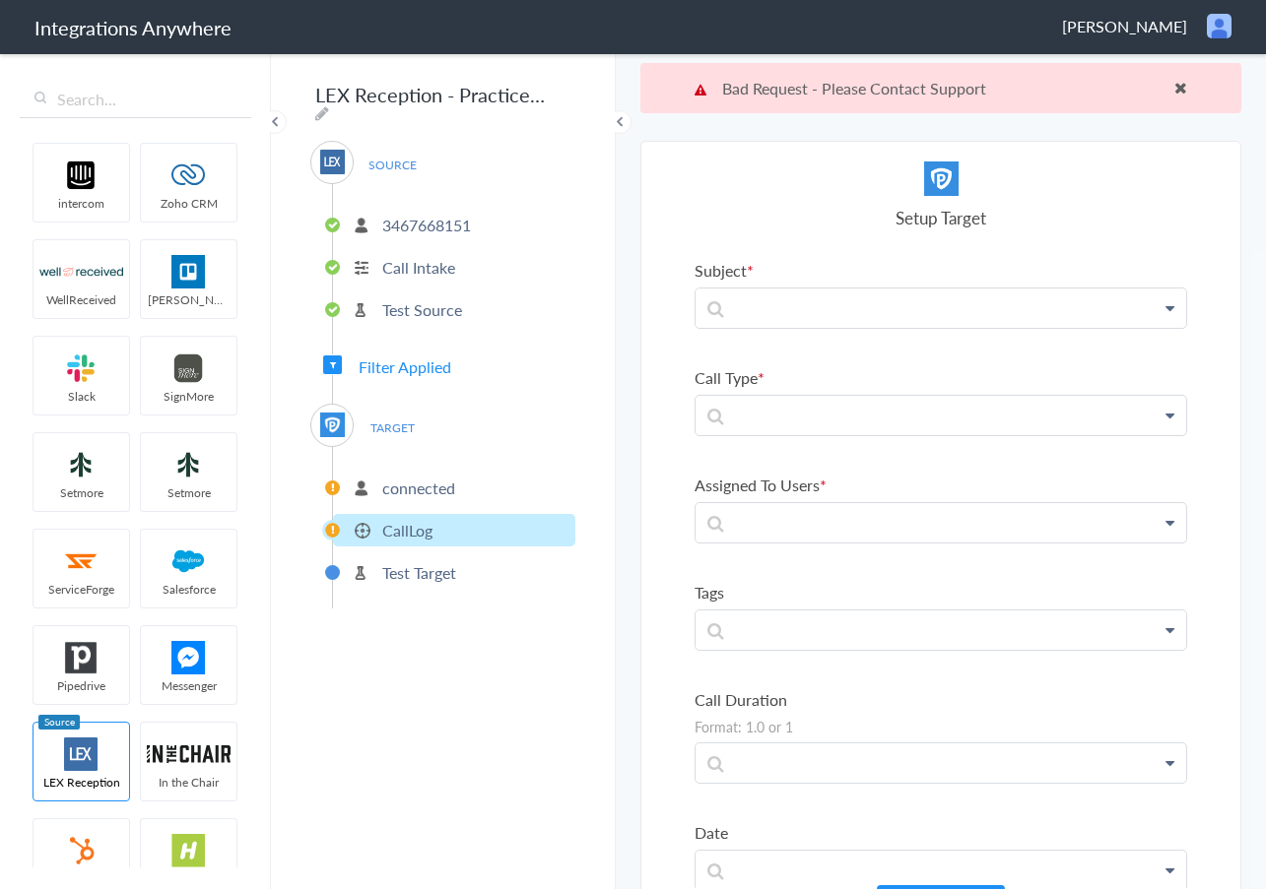
drag, startPoint x: 775, startPoint y: 216, endPoint x: 807, endPoint y: 224, distance: 32.5
click at [780, 216] on h4 "Setup Target" at bounding box center [940, 218] width 493 height 24
click at [460, 655] on div "LEX Reception - PracticePanther SOURCE 3467668151 Call Intake Test Source Filte…" at bounding box center [443, 470] width 345 height 838
click at [425, 298] on p "Test Source" at bounding box center [422, 309] width 80 height 23
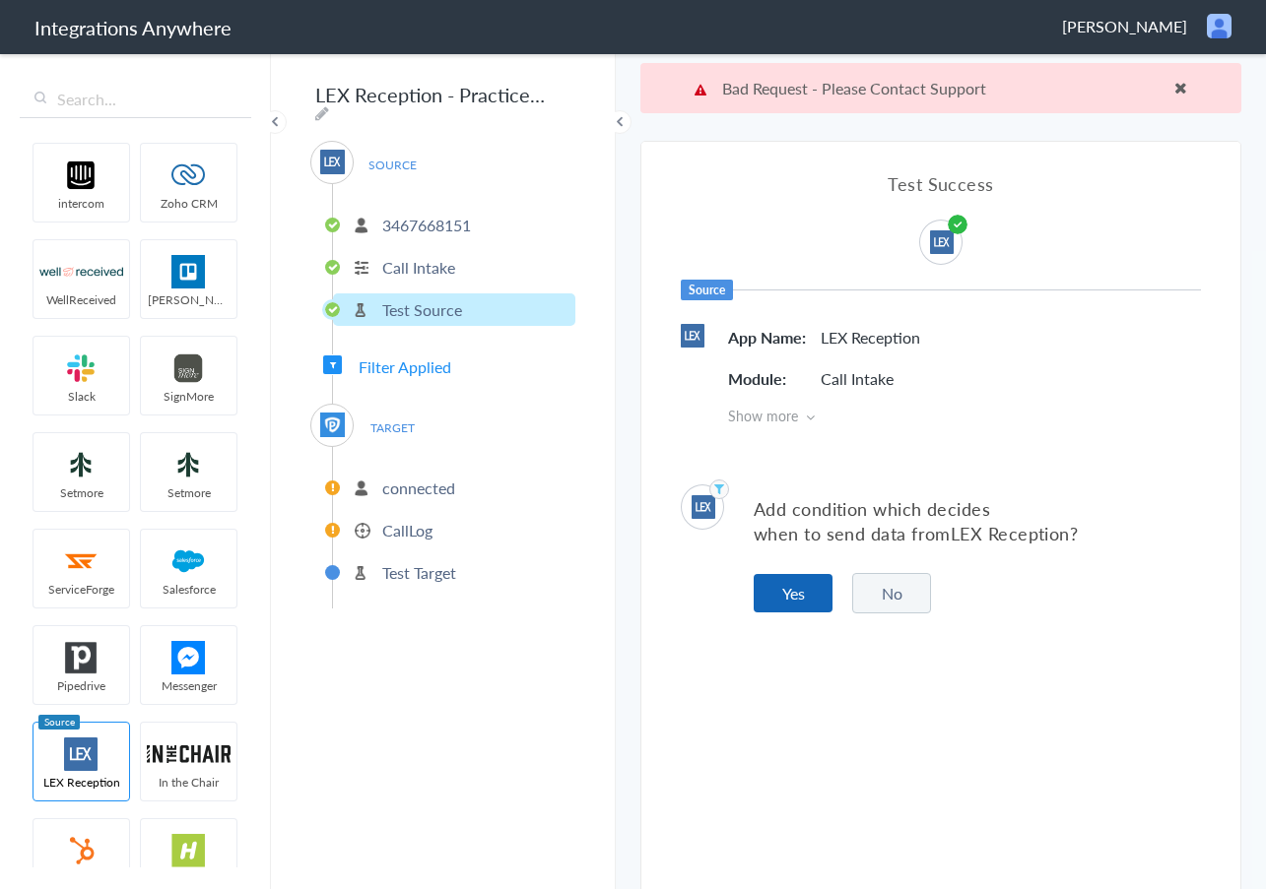
click at [779, 584] on button "Yes" at bounding box center [793, 593] width 79 height 38
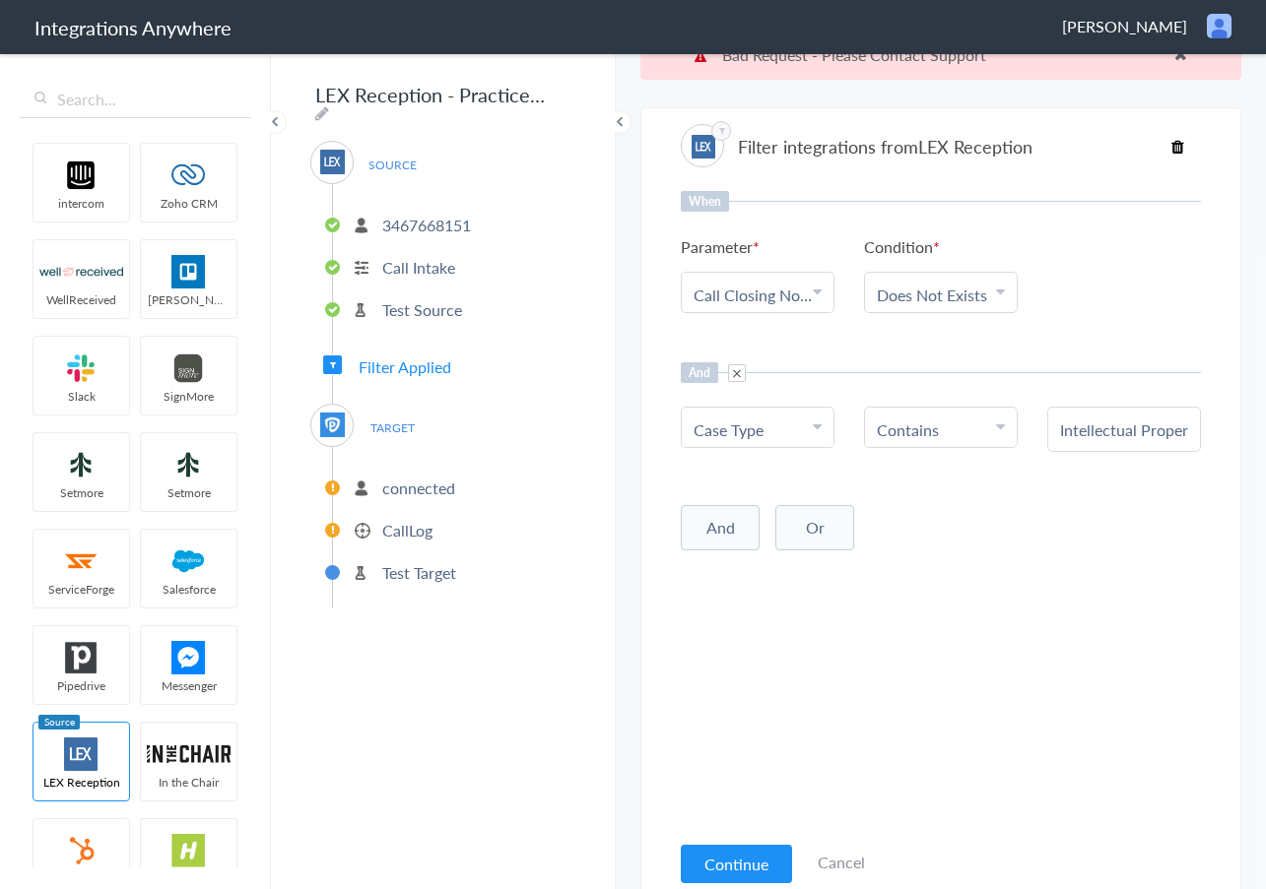
scroll to position [50, 0]
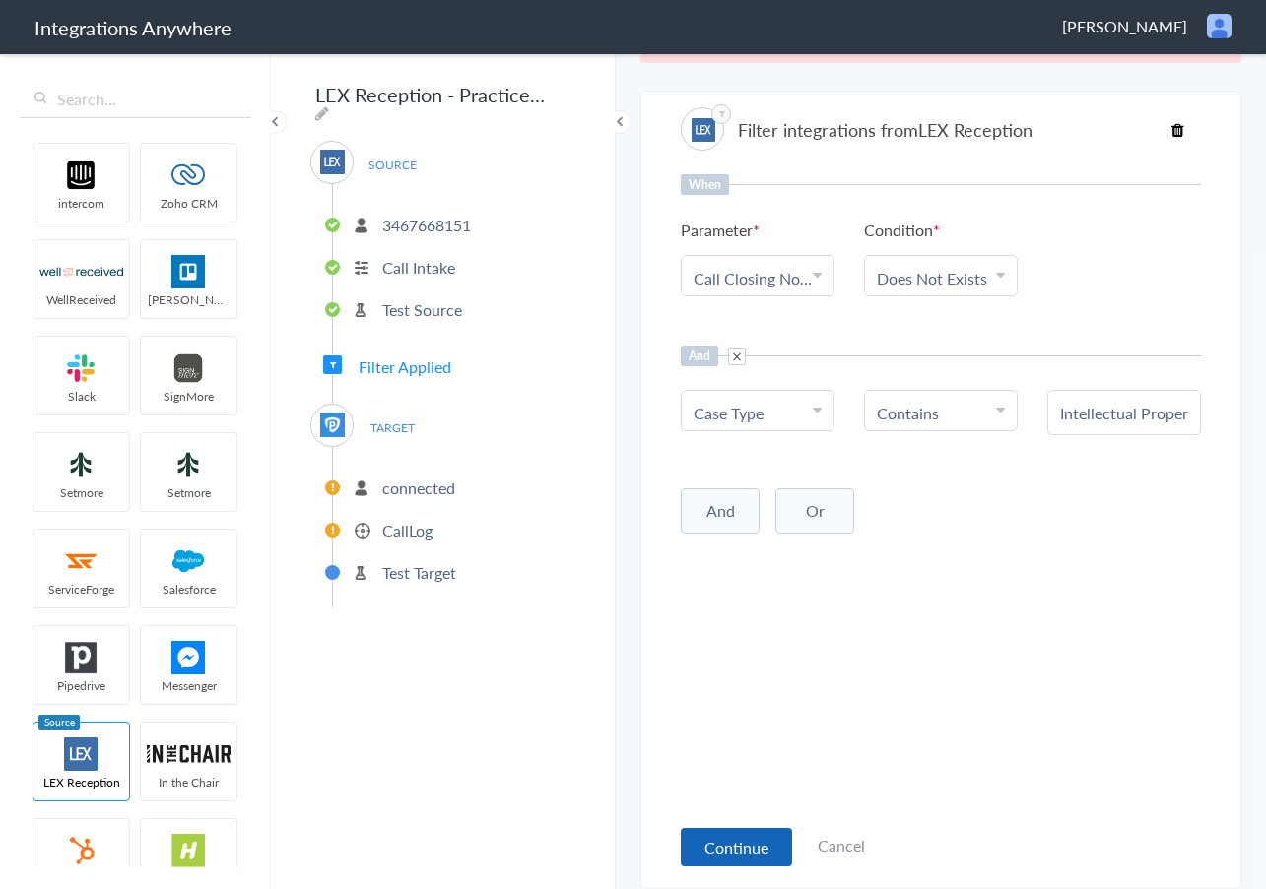
click at [746, 854] on button "Continue" at bounding box center [736, 847] width 111 height 38
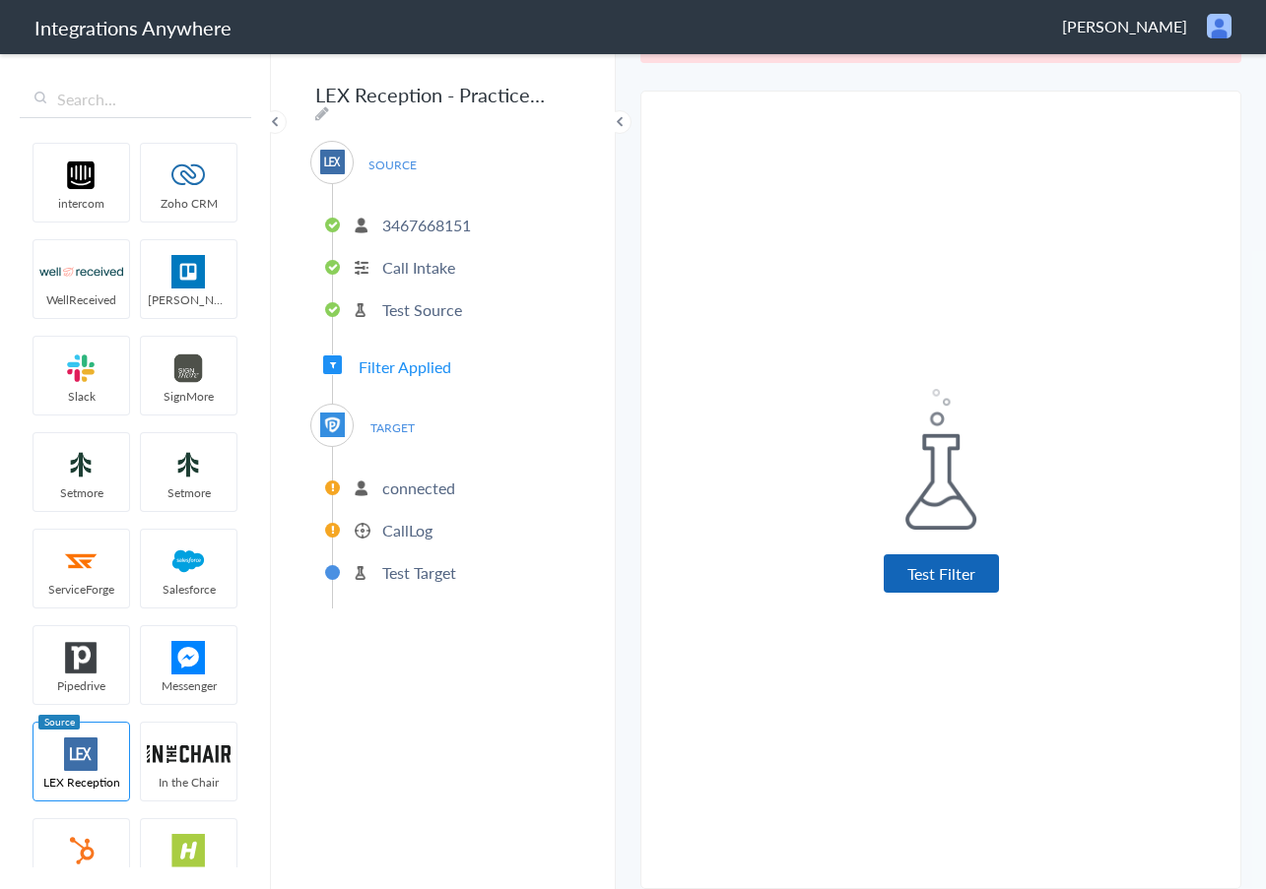
click at [903, 582] on button "Test Filter" at bounding box center [941, 574] width 115 height 38
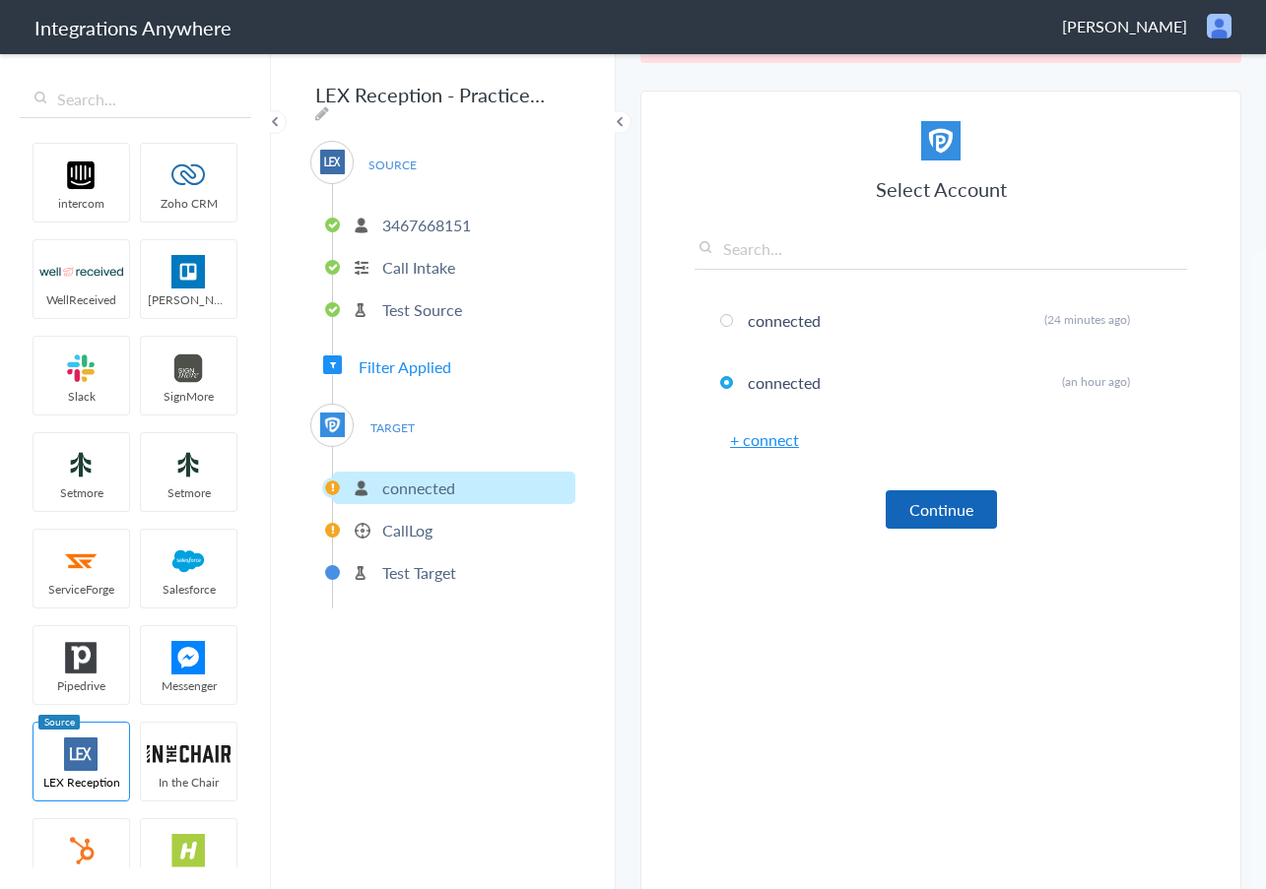
click at [929, 511] on button "Continue" at bounding box center [941, 510] width 111 height 38
click at [923, 521] on button "Continue" at bounding box center [941, 510] width 111 height 38
click at [400, 530] on p "CallLog" at bounding box center [407, 530] width 50 height 23
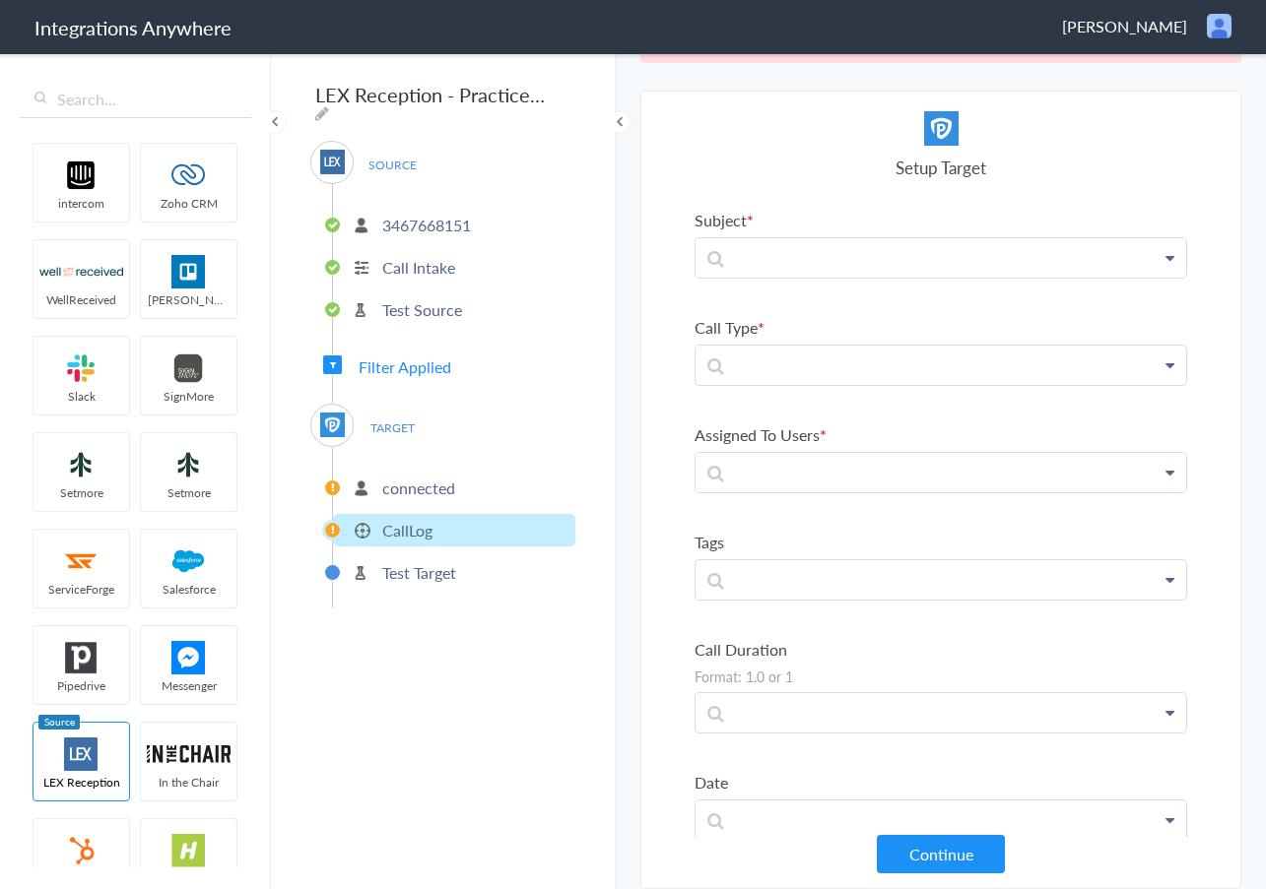
click at [408, 492] on li "connected" at bounding box center [454, 488] width 242 height 33
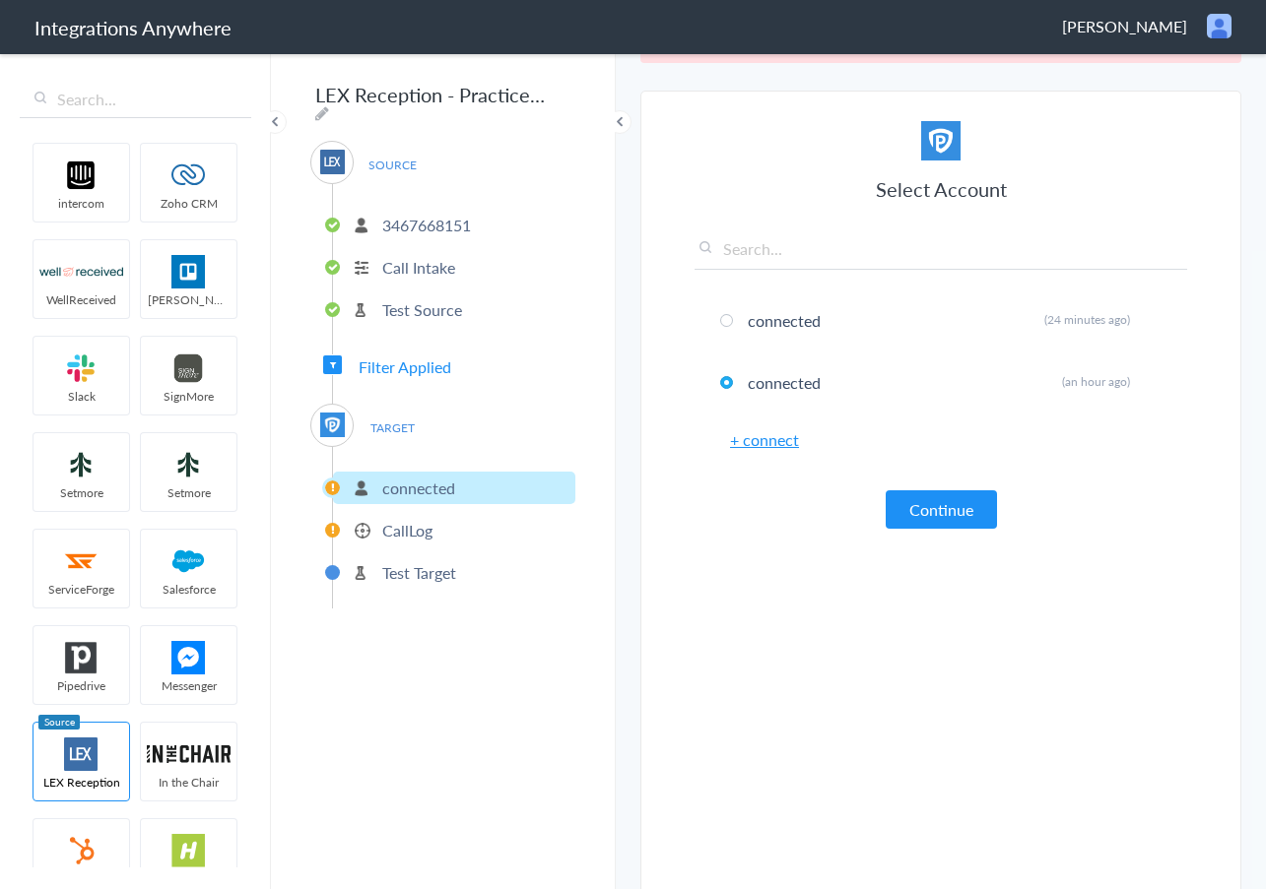
click at [400, 519] on p "CallLog" at bounding box center [407, 530] width 50 height 23
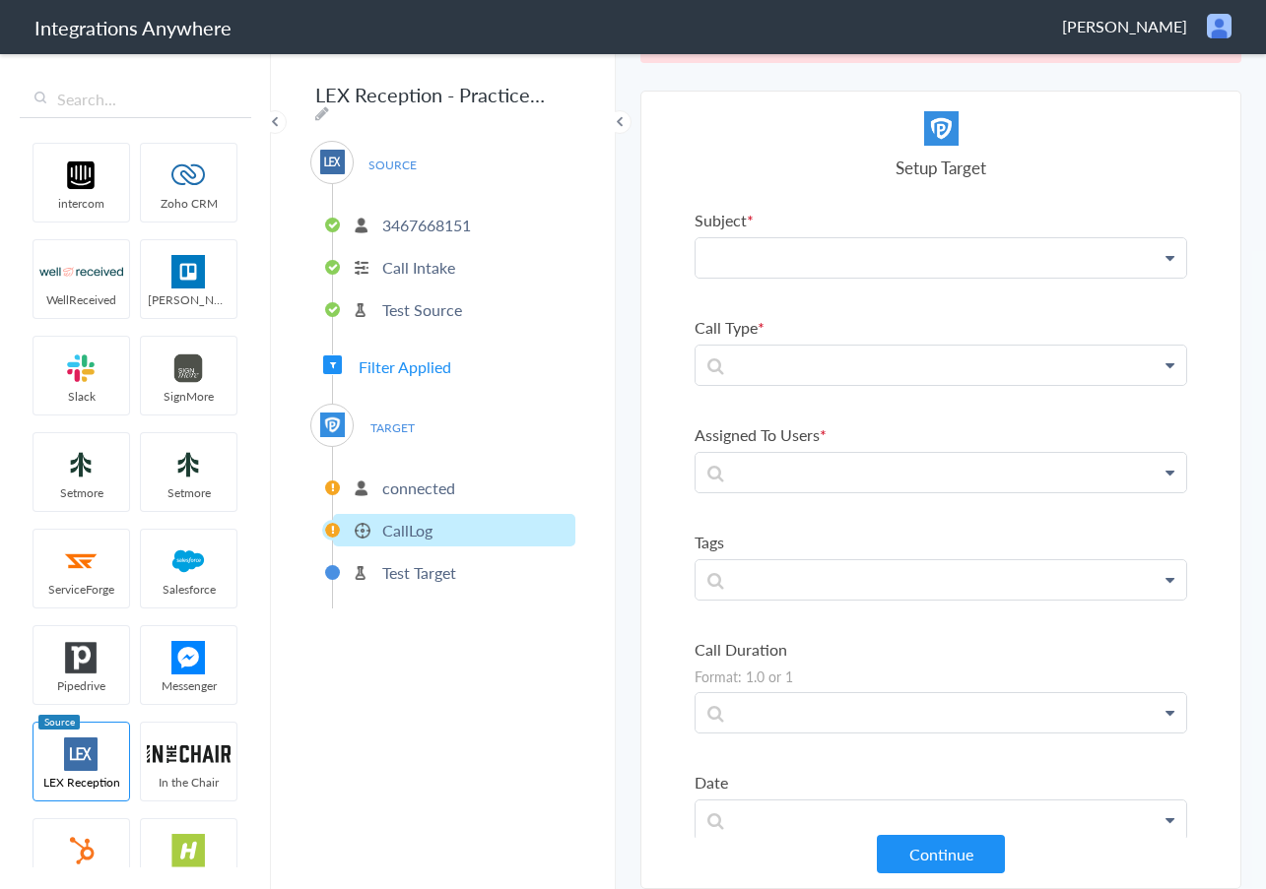
click at [1140, 255] on p at bounding box center [940, 257] width 491 height 38
click at [1161, 252] on p at bounding box center [940, 257] width 491 height 38
click at [1165, 254] on icon at bounding box center [1169, 258] width 9 height 16
click at [1165, 261] on icon at bounding box center [1169, 258] width 9 height 16
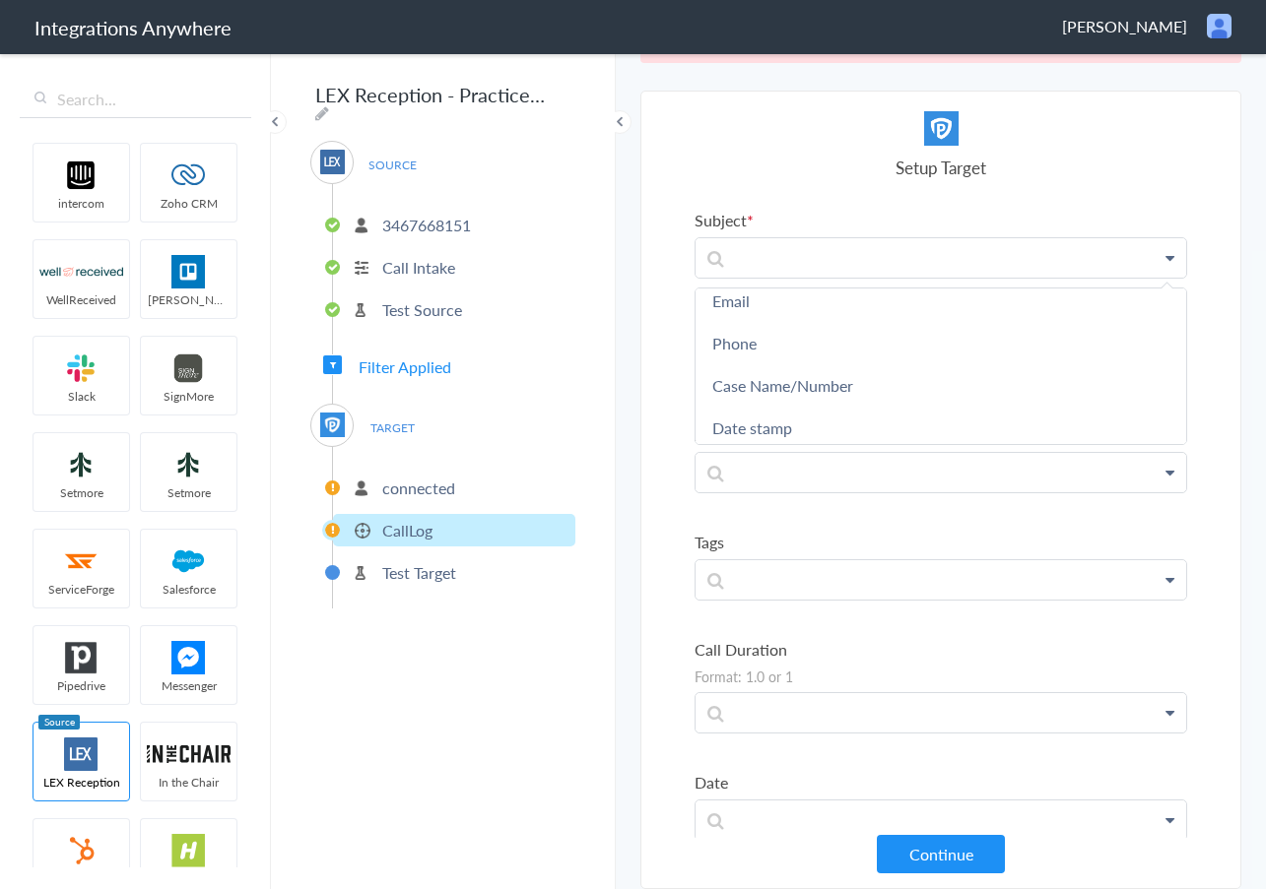
click at [614, 375] on div "LEX Reception - PracticePanther SOURCE 3467668151 Call Intake Test Source Filte…" at bounding box center [443, 470] width 345 height 838
click at [650, 418] on section "Select Account 3467668151 Rename Delete (a day ago) + connect Continue Setup So…" at bounding box center [940, 490] width 601 height 799
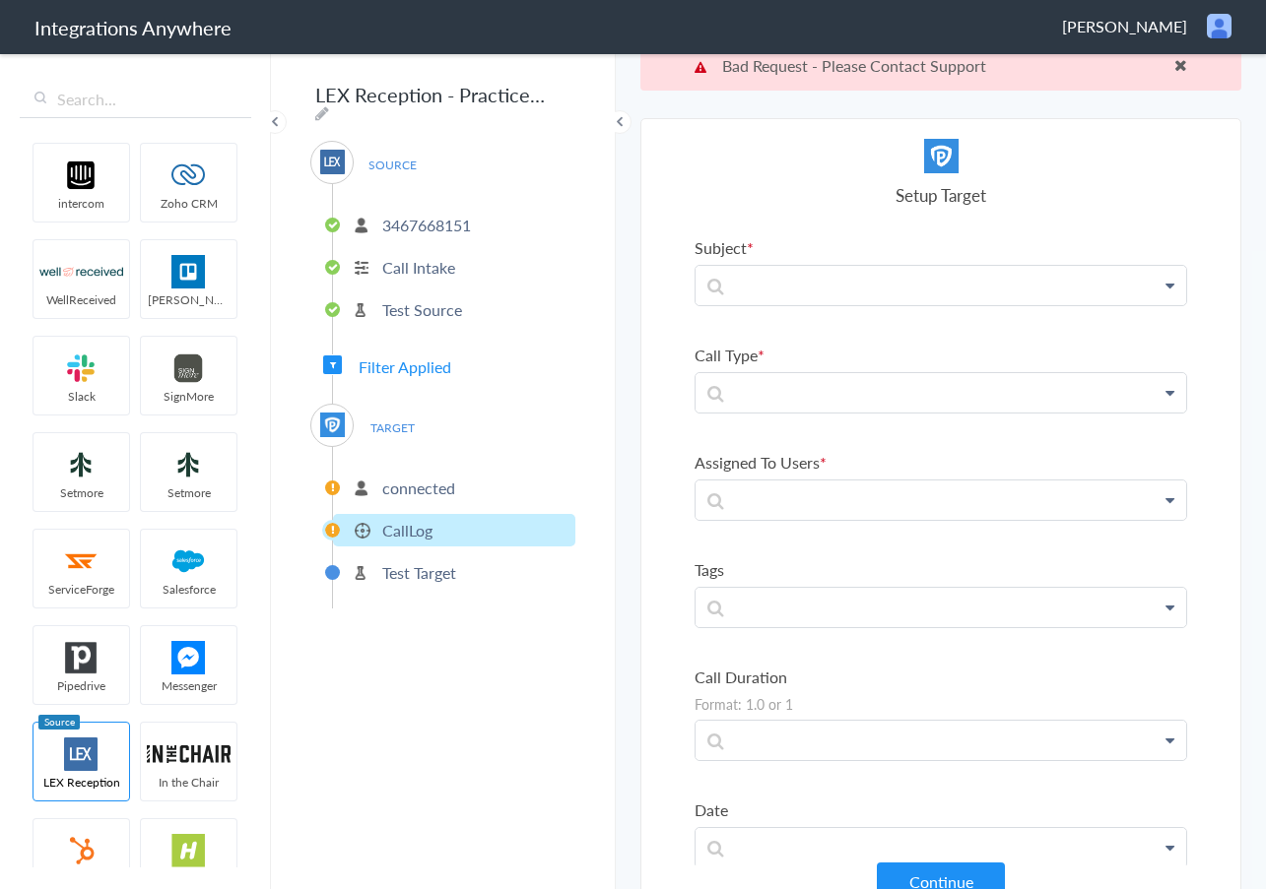
scroll to position [0, 0]
